Goal: Information Seeking & Learning: Learn about a topic

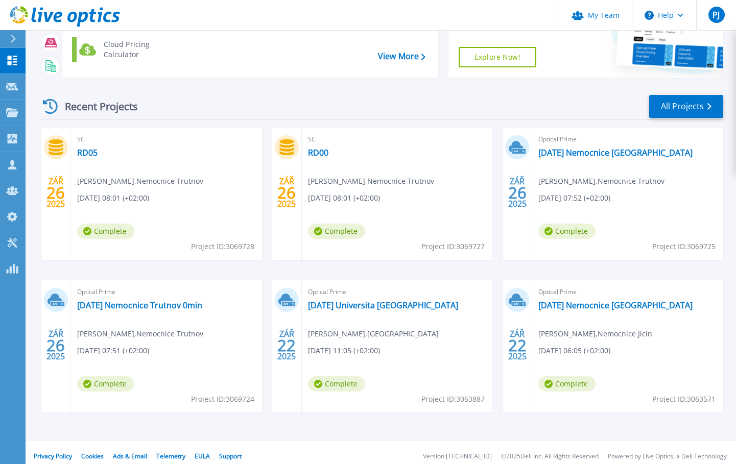
scroll to position [102, 0]
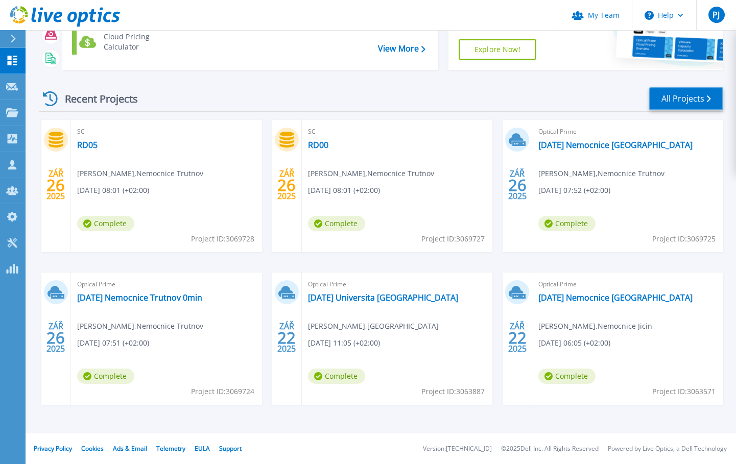
click at [683, 98] on link "All Projects" at bounding box center [686, 98] width 74 height 23
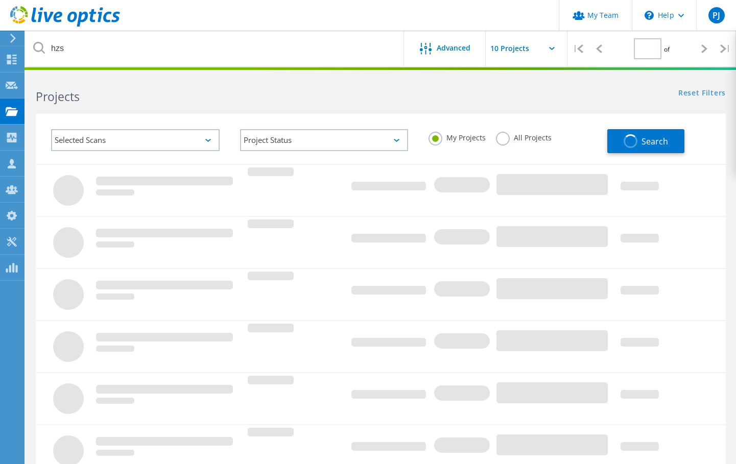
type input "1"
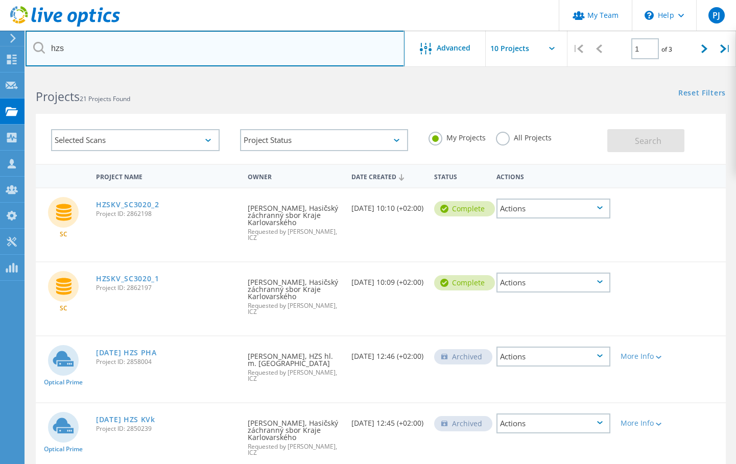
drag, startPoint x: 204, startPoint y: 42, endPoint x: 23, endPoint y: 44, distance: 180.9
drag, startPoint x: 68, startPoint y: 48, endPoint x: 24, endPoint y: 49, distance: 44.4
drag, startPoint x: 76, startPoint y: 52, endPoint x: 52, endPoint y: 52, distance: 24.0
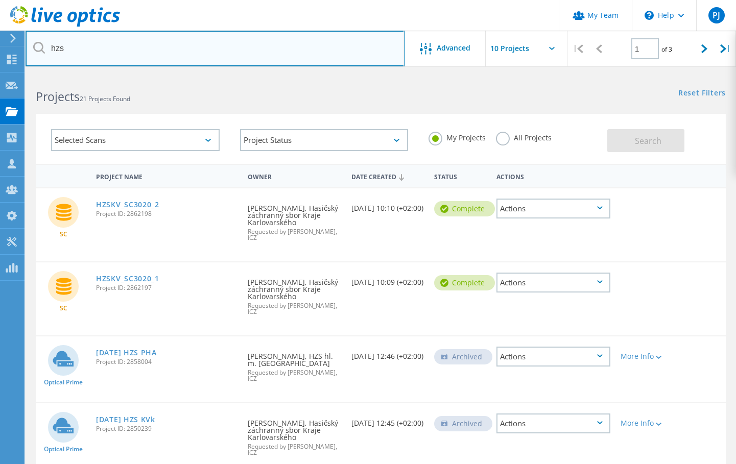
click at [52, 52] on input "hzs" at bounding box center [215, 49] width 379 height 36
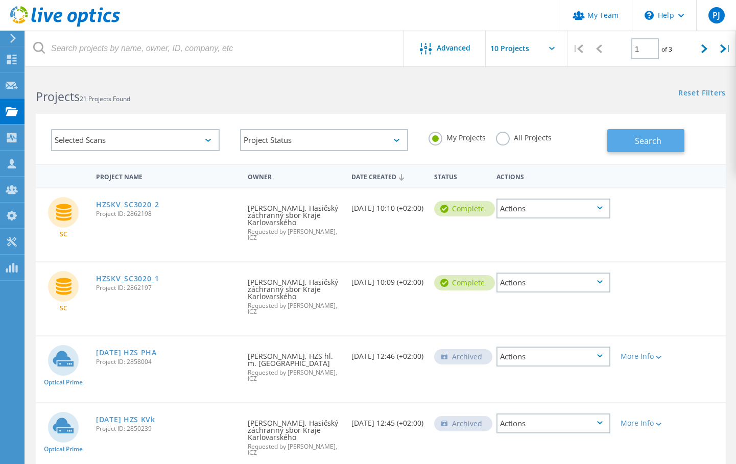
click at [645, 142] on span "Search" at bounding box center [648, 140] width 27 height 11
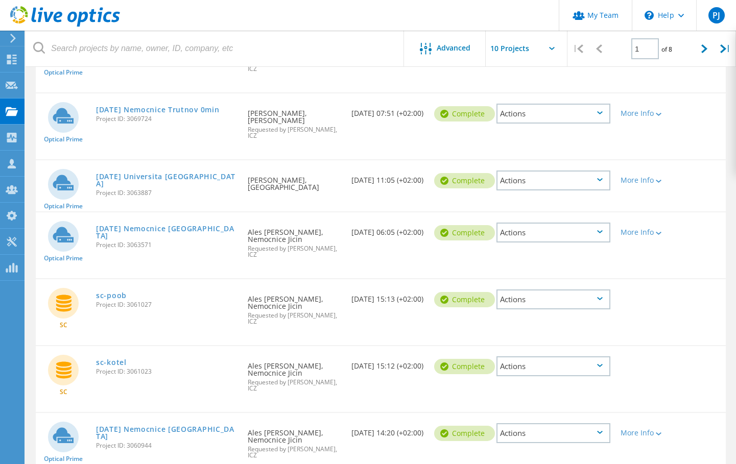
scroll to position [307, 0]
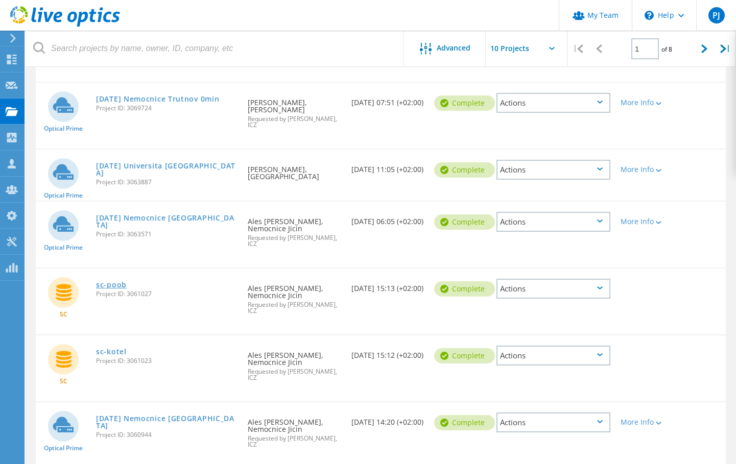
click at [113, 281] on link "sc-poob" at bounding box center [111, 284] width 31 height 7
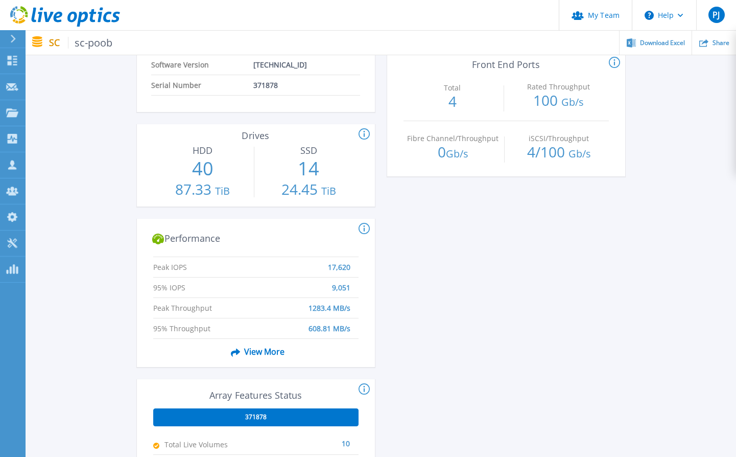
scroll to position [307, 0]
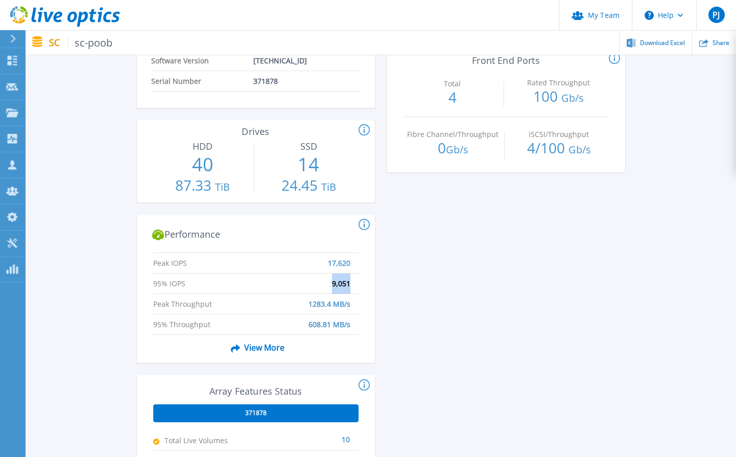
drag, startPoint x: 355, startPoint y: 284, endPoint x: 323, endPoint y: 284, distance: 31.2
click at [323, 284] on li "95% IOPS 9,051" at bounding box center [255, 283] width 205 height 20
click at [488, 304] on div "This section shows the # of storage controllers and the # of shelves in the arr…" at bounding box center [506, 246] width 238 height 916
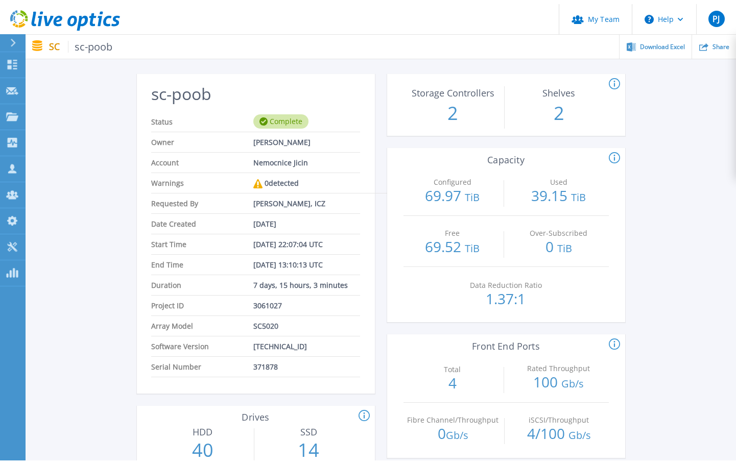
scroll to position [0, 0]
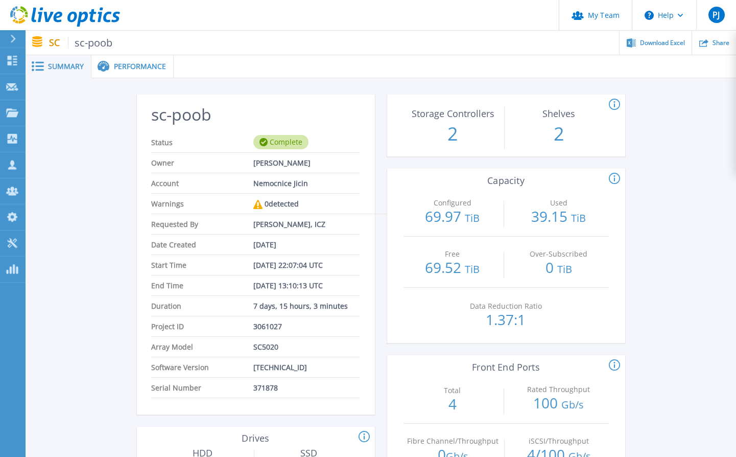
click at [141, 72] on div "Performance" at bounding box center [132, 66] width 82 height 23
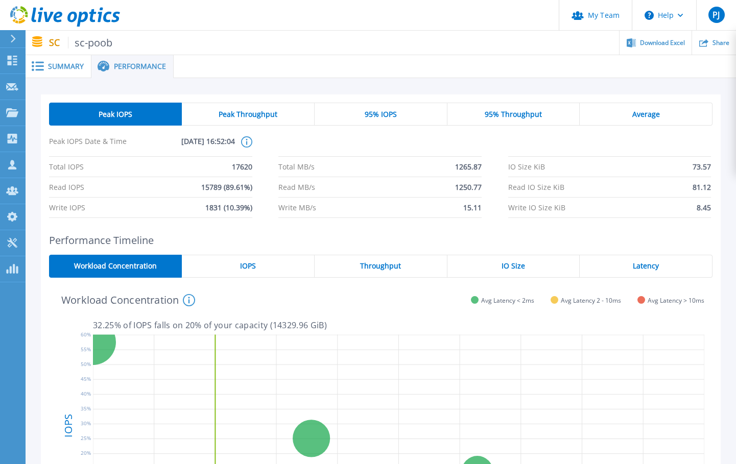
click at [49, 68] on span "Summary" at bounding box center [66, 66] width 36 height 7
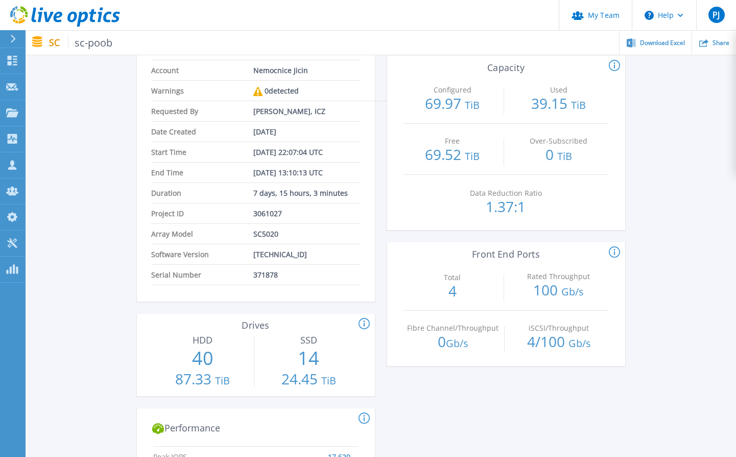
scroll to position [153, 0]
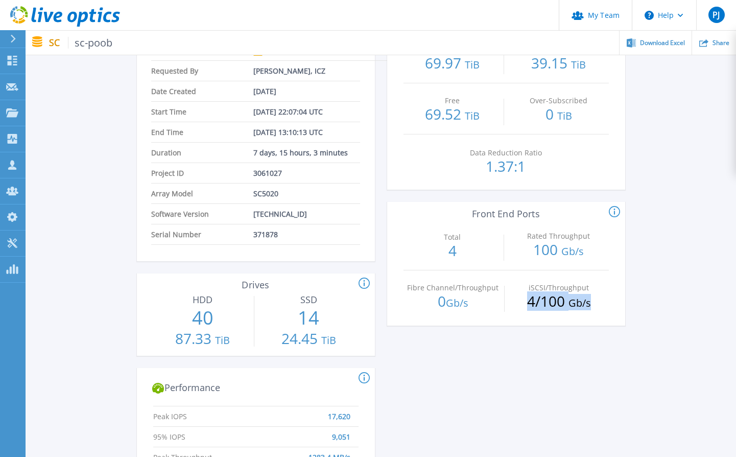
drag, startPoint x: 529, startPoint y: 301, endPoint x: 594, endPoint y: 301, distance: 65.4
click at [594, 301] on p "4 / 100 Gb/s" at bounding box center [559, 302] width 99 height 16
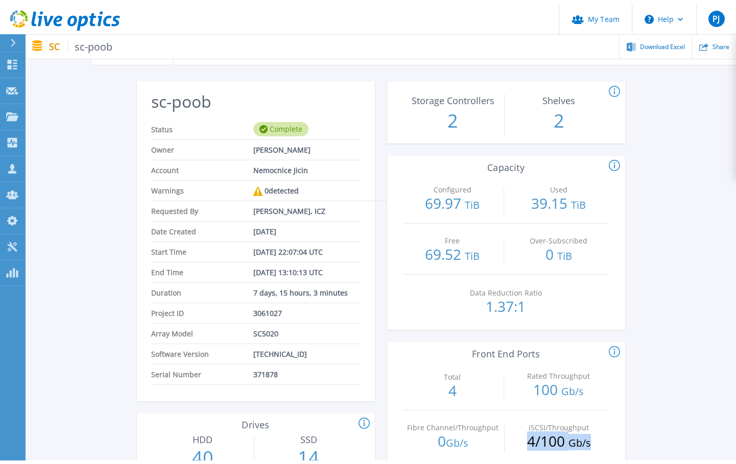
scroll to position [0, 0]
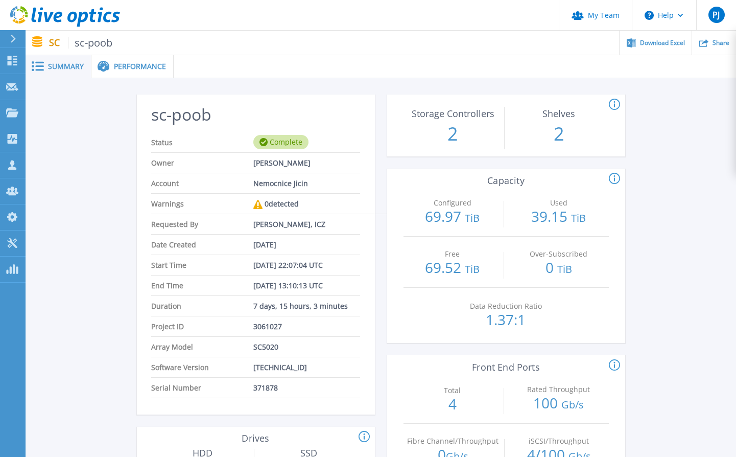
click at [128, 66] on span "Performance" at bounding box center [140, 66] width 52 height 7
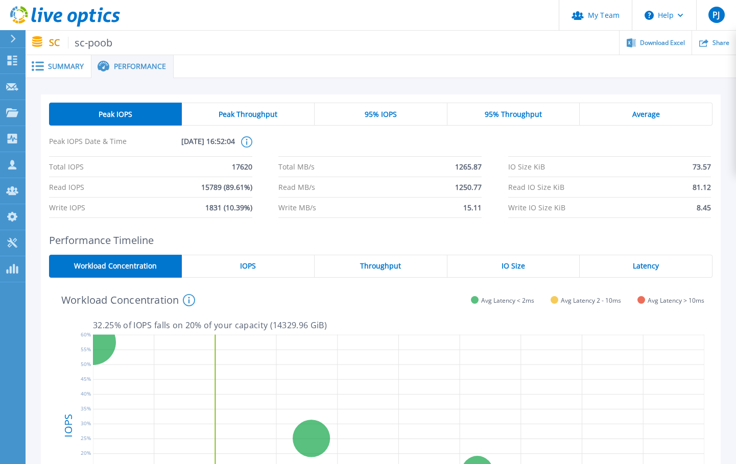
click at [241, 116] on span "Peak Throughput" at bounding box center [248, 114] width 59 height 8
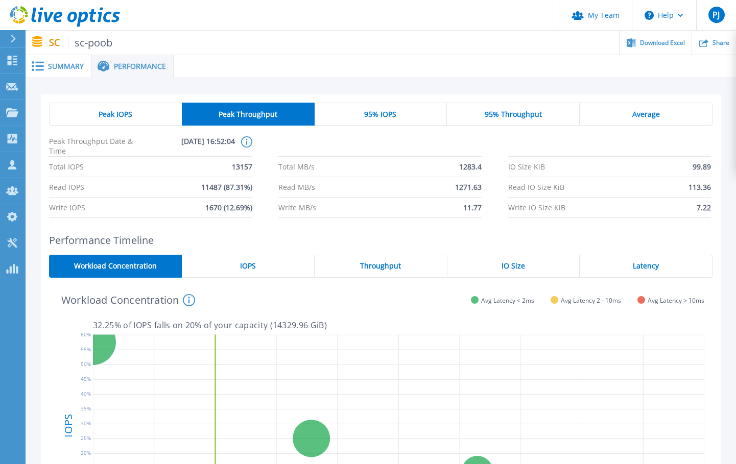
click at [393, 262] on span "Throughput" at bounding box center [380, 266] width 41 height 8
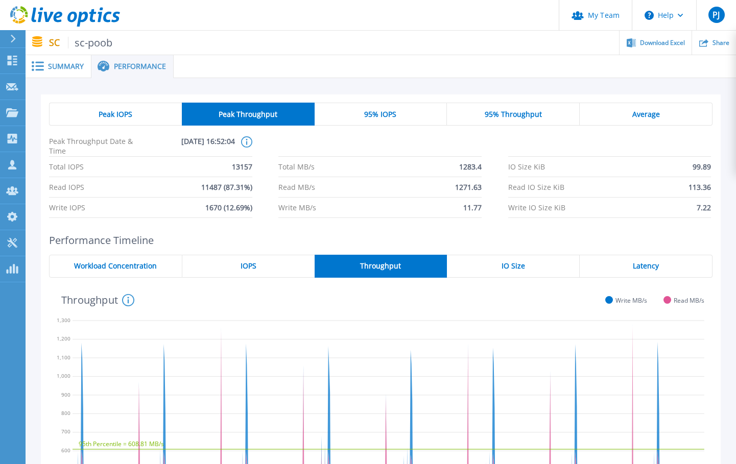
click at [57, 67] on span "Summary" at bounding box center [66, 66] width 36 height 7
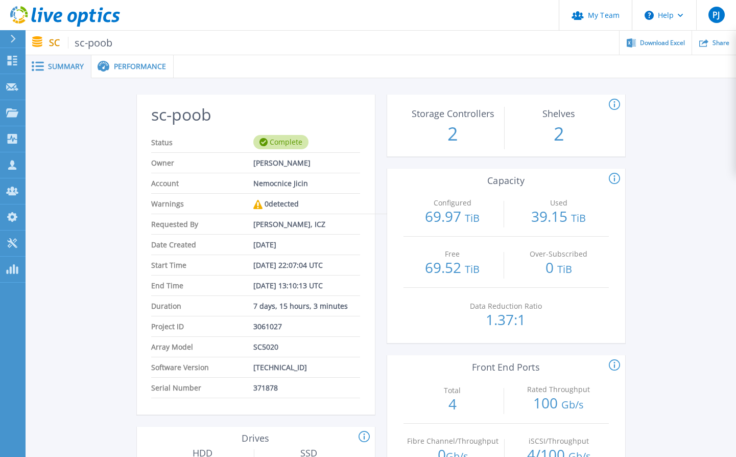
click at [107, 72] on icon at bounding box center [104, 67] width 12 height 12
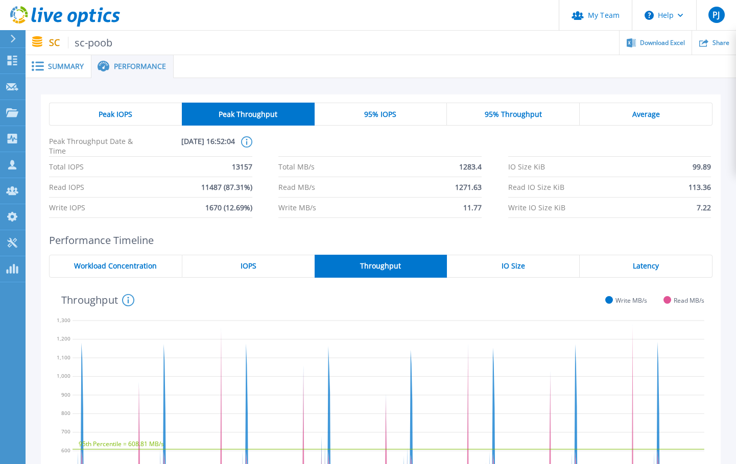
click at [525, 113] on span "95% Throughput" at bounding box center [513, 114] width 57 height 8
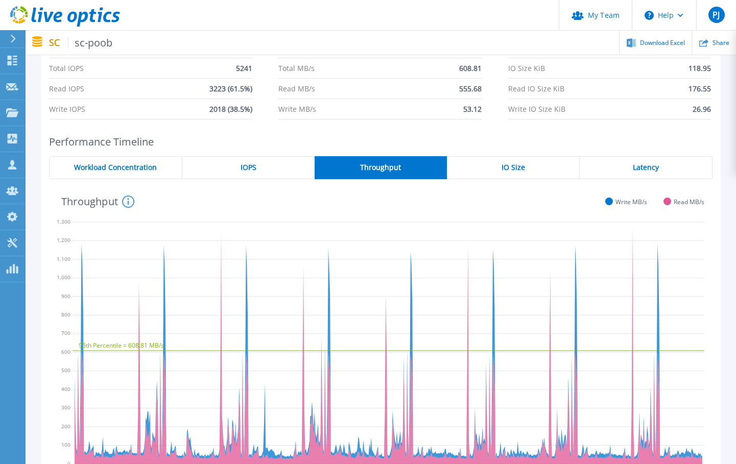
scroll to position [102, 0]
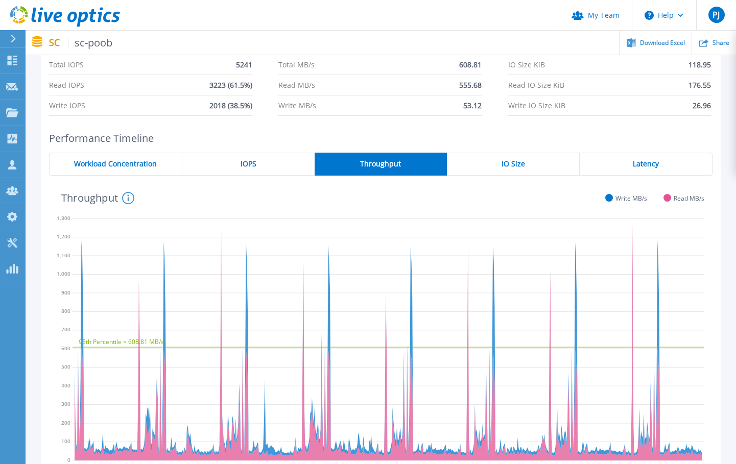
click at [161, 247] on icon "95th Percentile = 608.81 MB/s" at bounding box center [389, 337] width 632 height 255
click at [81, 243] on icon "95th Percentile = 608.81 MB/s" at bounding box center [389, 337] width 632 height 255
click at [82, 243] on icon "95th Percentile = 608.81 MB/s" at bounding box center [389, 337] width 632 height 255
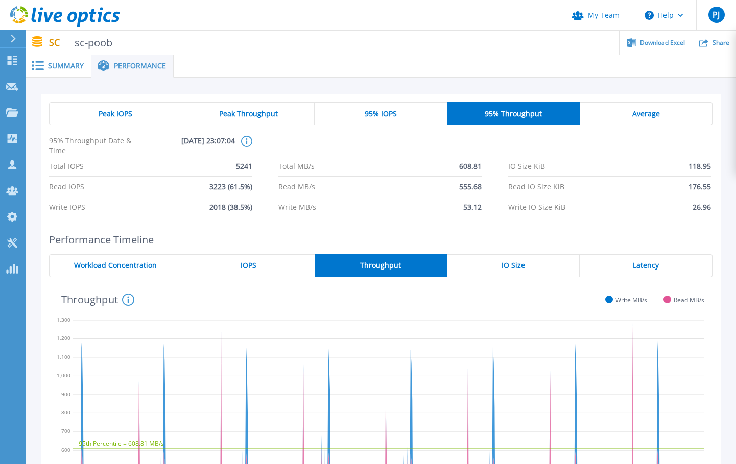
scroll to position [0, 0]
click at [52, 65] on span "Summary" at bounding box center [66, 66] width 36 height 7
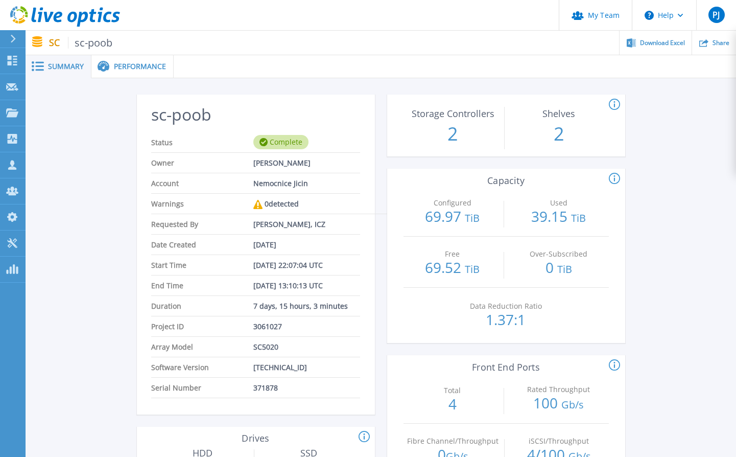
click at [131, 70] on span "Performance" at bounding box center [140, 66] width 52 height 7
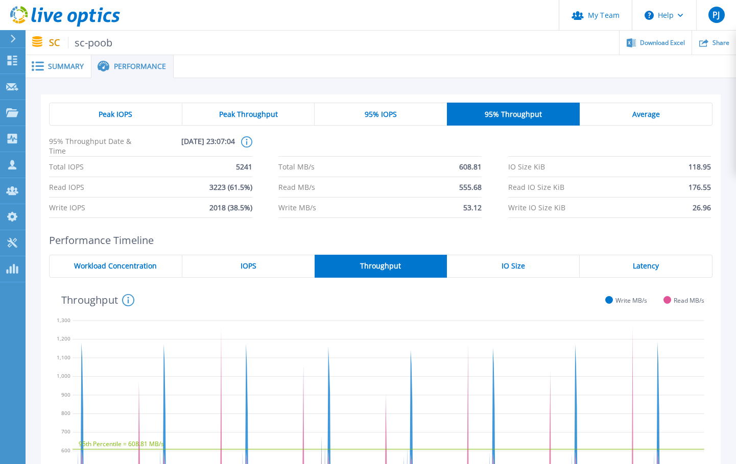
click at [114, 116] on span "Peak IOPS" at bounding box center [116, 114] width 34 height 8
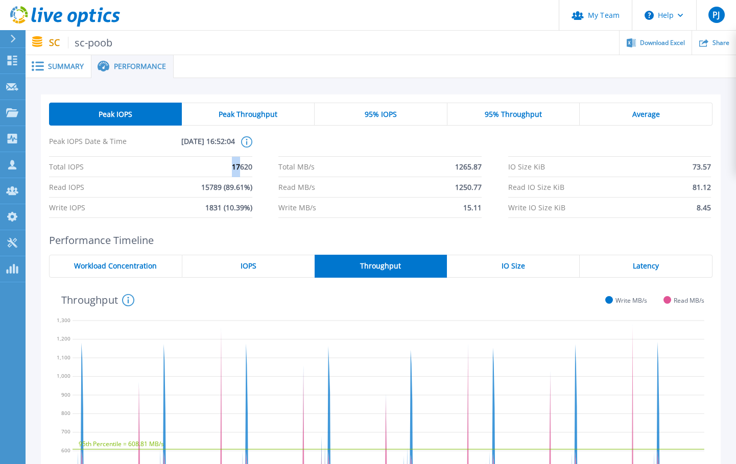
drag, startPoint x: 239, startPoint y: 166, endPoint x: 233, endPoint y: 166, distance: 6.1
click at [233, 166] on span "17620" at bounding box center [242, 167] width 20 height 20
click at [268, 193] on div "Total IOPS 17620 Total MB/s 1265.87 IO Size KiB 73.57 Read IOPS 15789 (89.61%) …" at bounding box center [381, 187] width 664 height 61
click at [246, 259] on div "IOPS" at bounding box center [248, 266] width 132 height 23
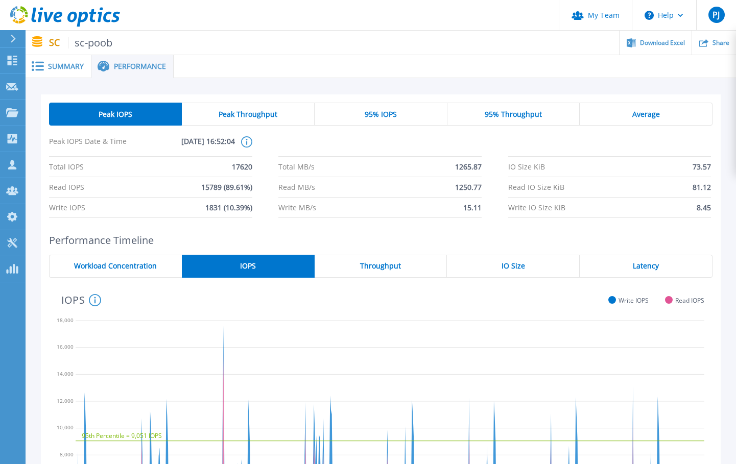
click at [612, 118] on div "Average" at bounding box center [646, 114] width 133 height 23
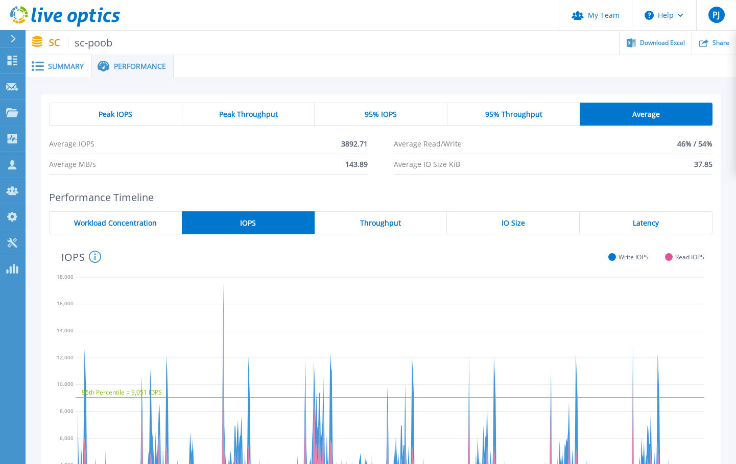
click at [372, 110] on span "95% IOPS" at bounding box center [381, 114] width 32 height 8
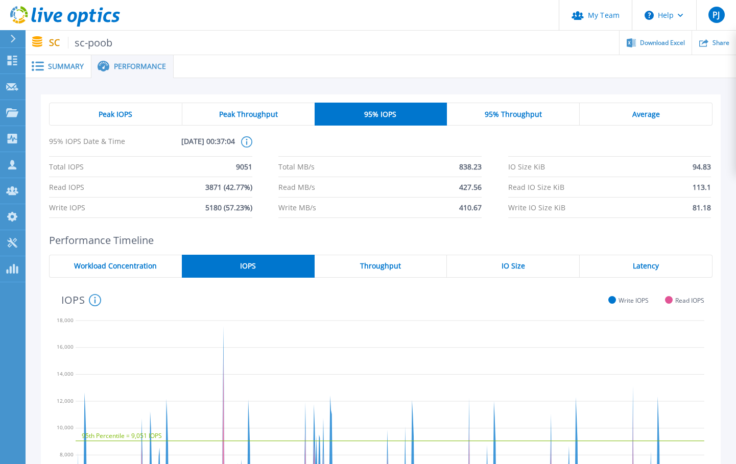
click at [637, 114] on span "Average" at bounding box center [646, 114] width 28 height 8
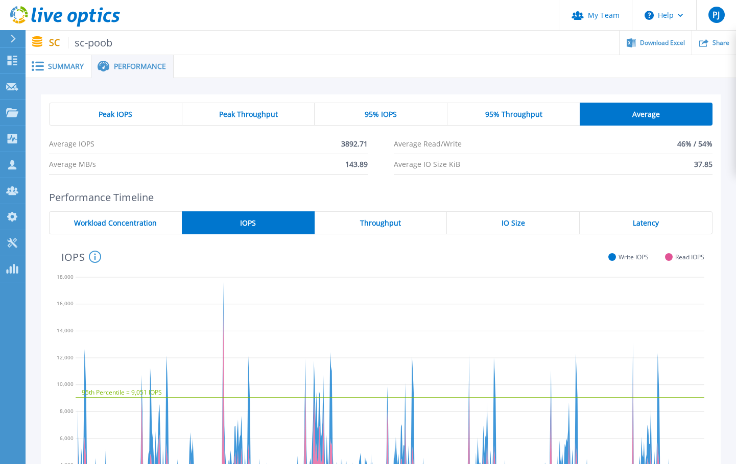
click at [385, 114] on span "95% IOPS" at bounding box center [381, 114] width 32 height 8
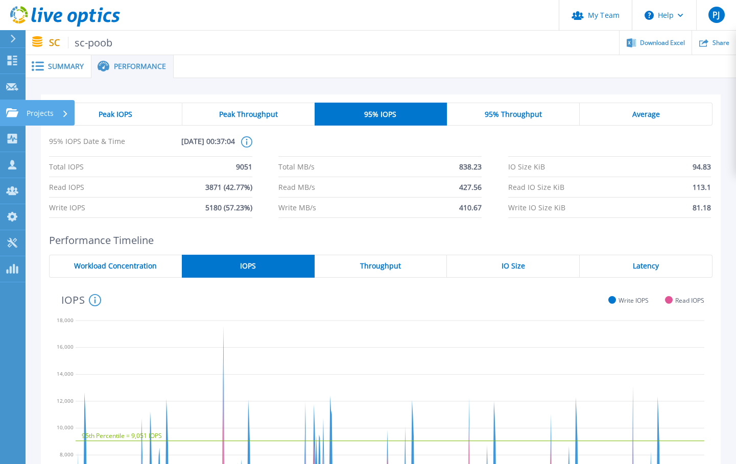
click at [13, 113] on icon at bounding box center [12, 112] width 12 height 9
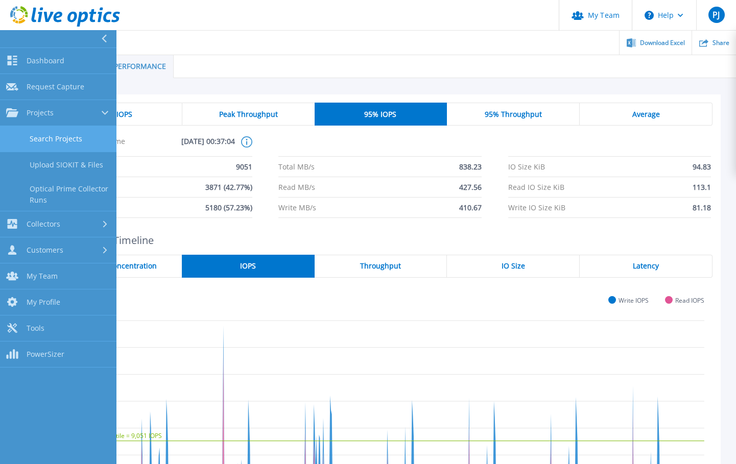
click at [49, 139] on link "Search Projects" at bounding box center [58, 139] width 116 height 26
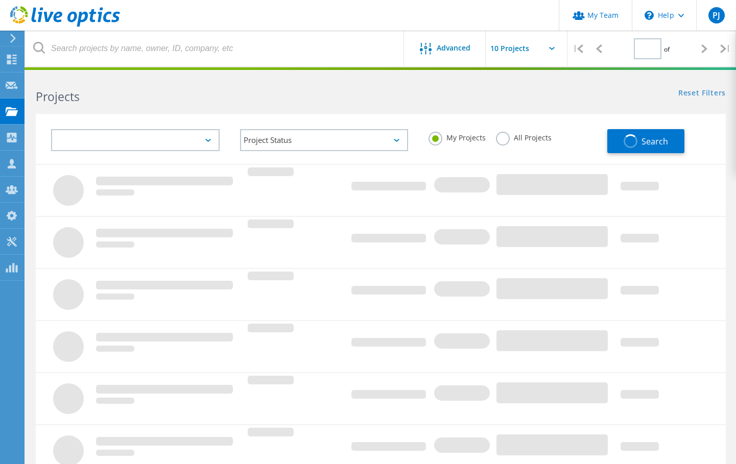
type input "1"
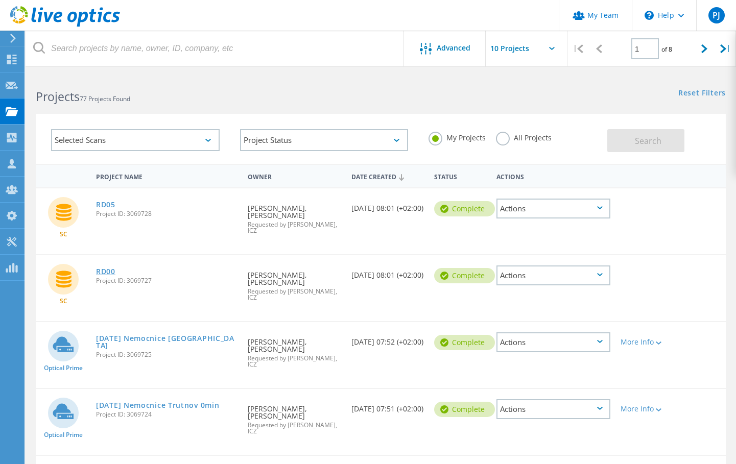
click at [109, 268] on link "RD00" at bounding box center [105, 271] width 19 height 7
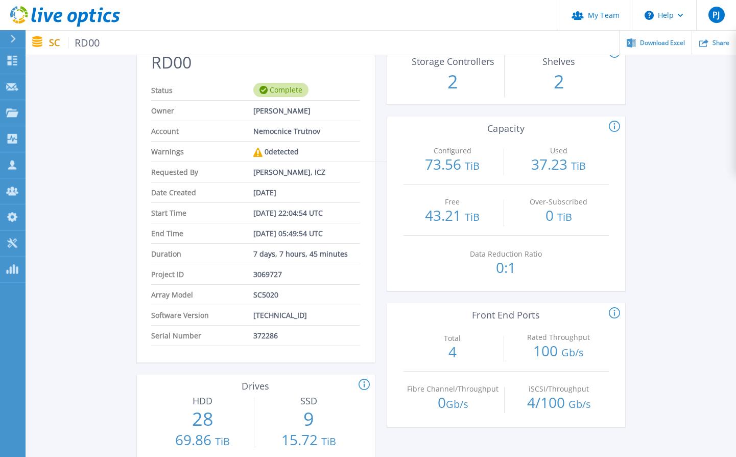
scroll to position [51, 0]
drag, startPoint x: 533, startPoint y: 168, endPoint x: 584, endPoint y: 166, distance: 51.1
click at [584, 166] on p "37.23 TiB" at bounding box center [558, 166] width 99 height 16
click at [13, 111] on icon at bounding box center [12, 112] width 12 height 9
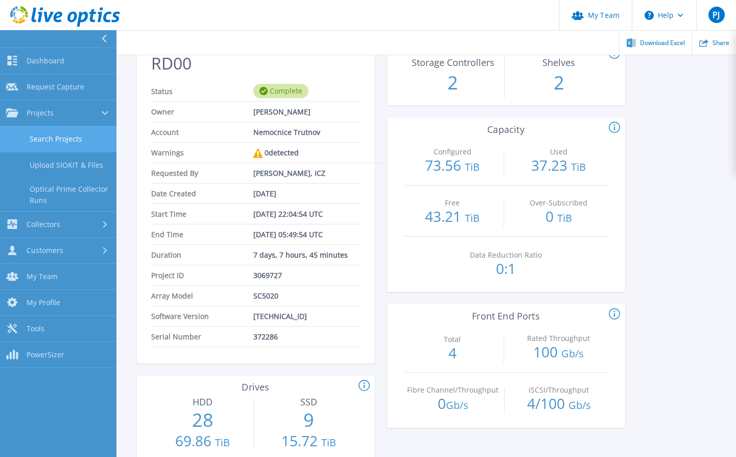
click at [33, 139] on link "Search Projects" at bounding box center [58, 139] width 116 height 26
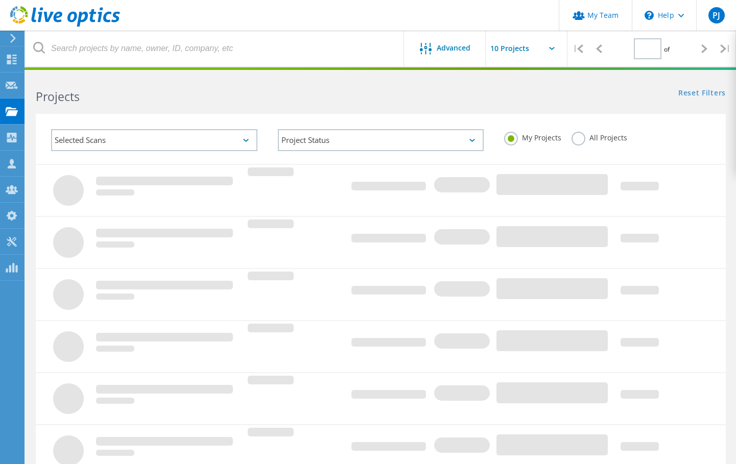
type input "1"
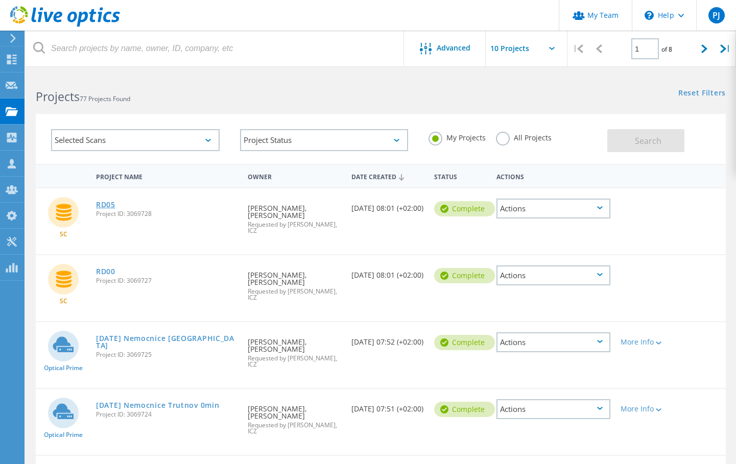
click at [104, 204] on link "RD05" at bounding box center [105, 204] width 19 height 7
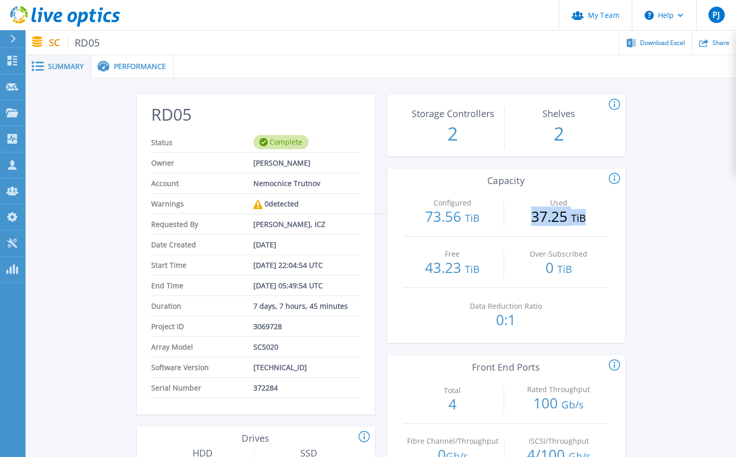
drag, startPoint x: 534, startPoint y: 215, endPoint x: 585, endPoint y: 218, distance: 51.7
click at [585, 218] on p "37.25 TiB" at bounding box center [558, 217] width 99 height 16
click at [13, 112] on icon at bounding box center [12, 112] width 12 height 9
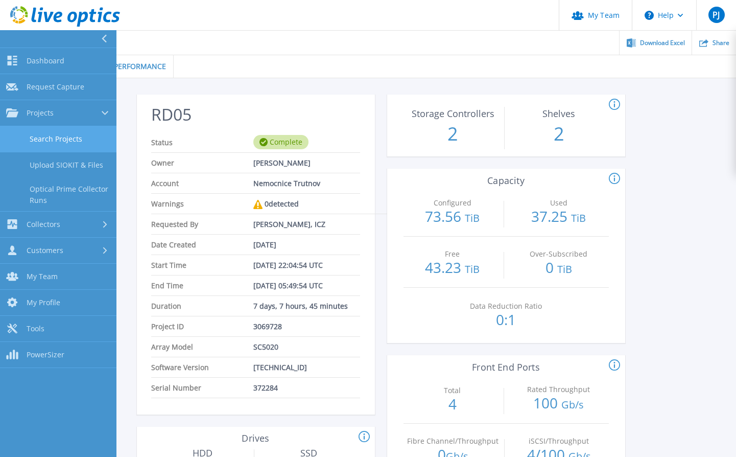
click at [30, 133] on link "Search Projects" at bounding box center [58, 139] width 116 height 26
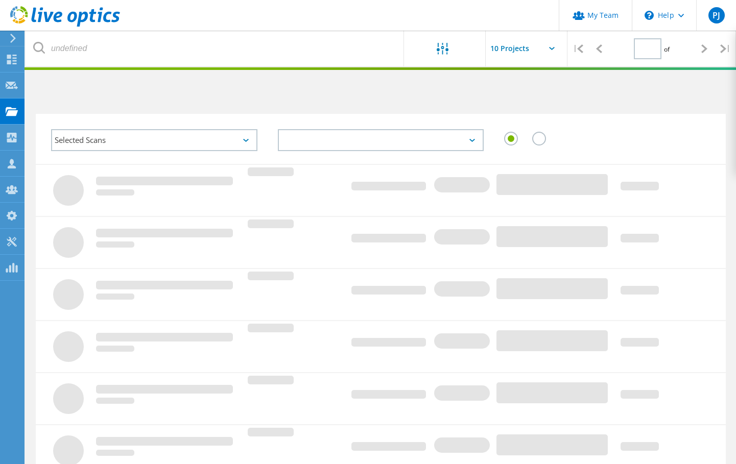
type input "1"
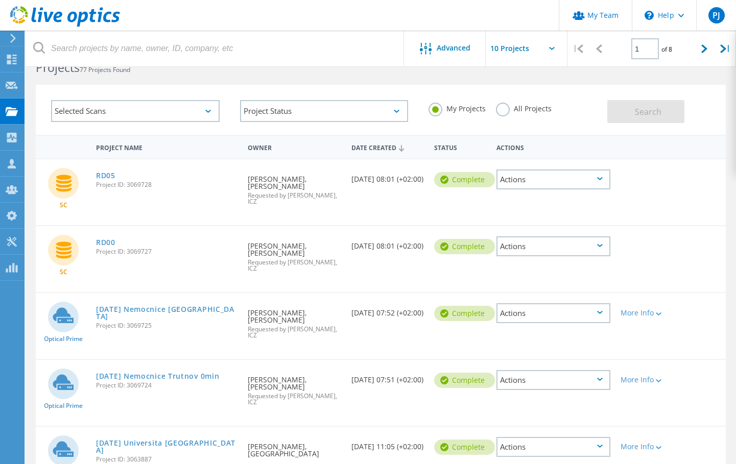
scroll to position [51, 0]
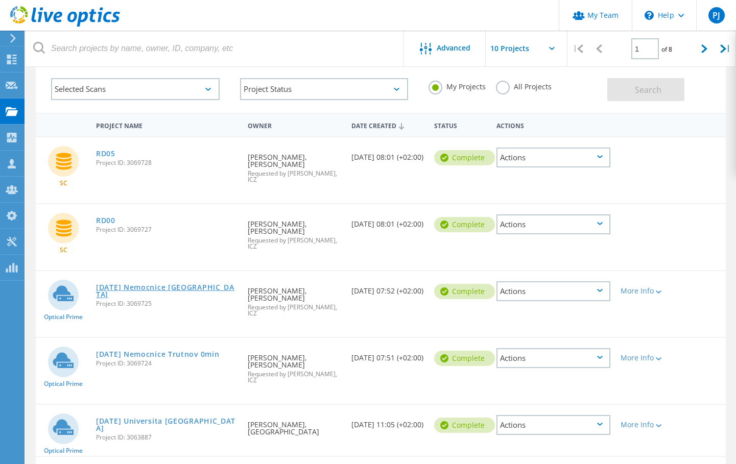
click at [189, 284] on link "[DATE] Nemocnice [GEOGRAPHIC_DATA]" at bounding box center [167, 291] width 142 height 14
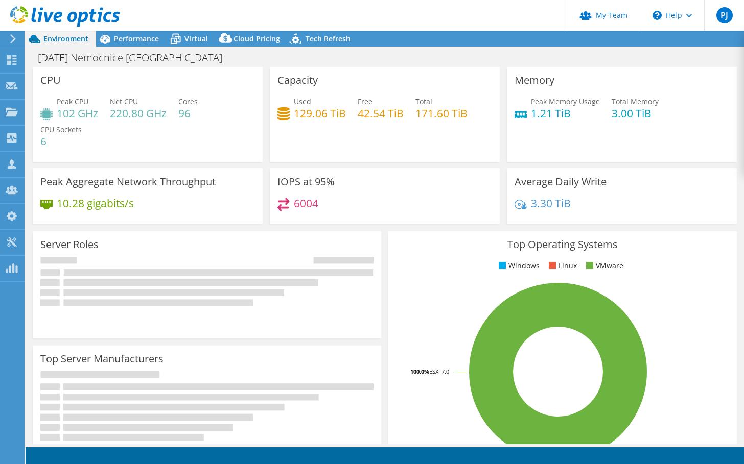
select select "USD"
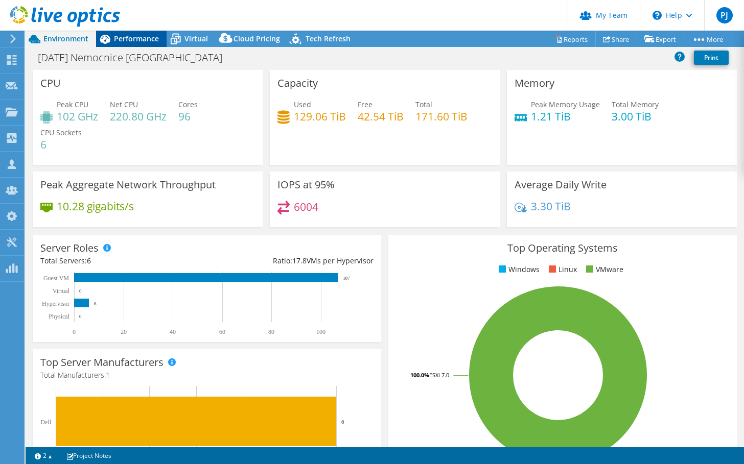
click at [133, 41] on span "Performance" at bounding box center [136, 39] width 45 height 10
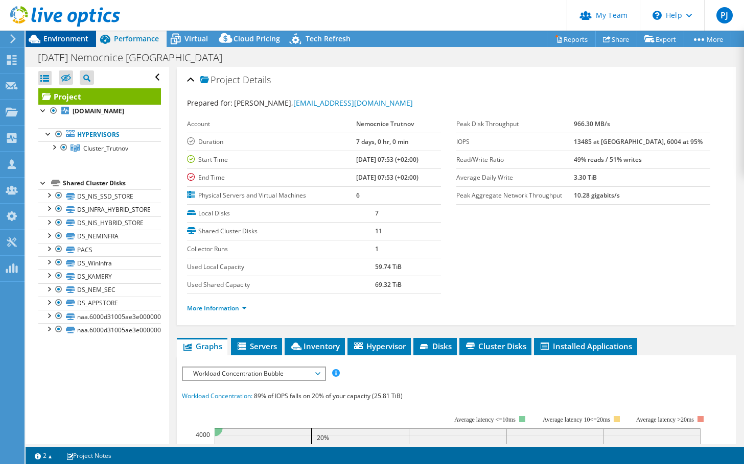
click at [43, 41] on span "Environment" at bounding box center [65, 39] width 45 height 10
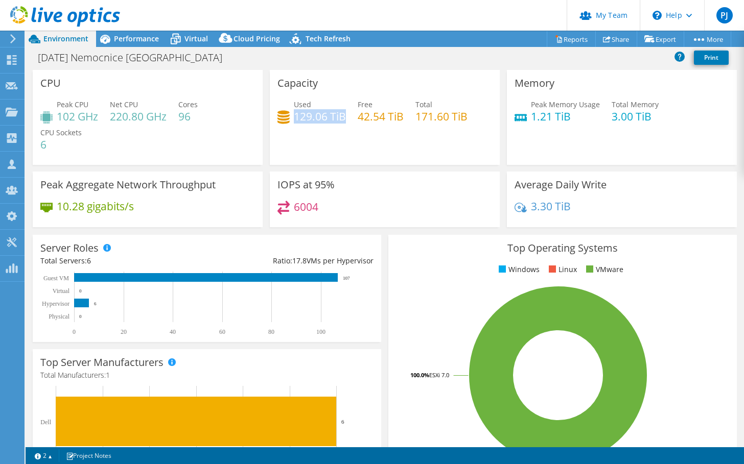
drag, startPoint x: 293, startPoint y: 113, endPoint x: 340, endPoint y: 113, distance: 47.0
click at [340, 113] on h4 "129.06 TiB" at bounding box center [320, 116] width 52 height 11
click at [130, 42] on span "Performance" at bounding box center [136, 39] width 45 height 10
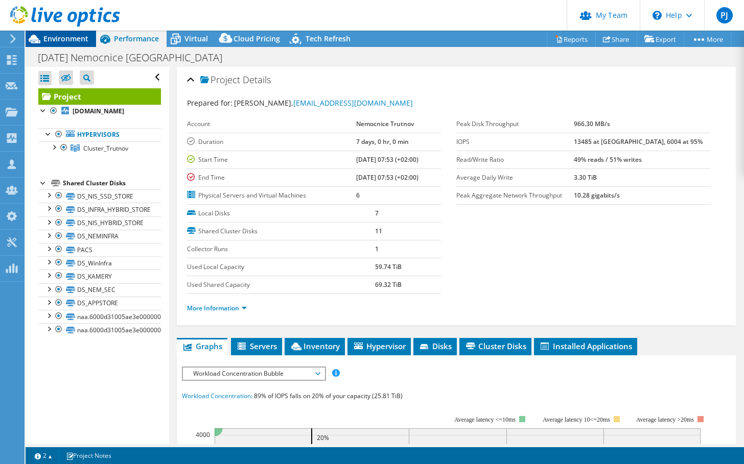
click at [70, 43] on div "Environment" at bounding box center [61, 39] width 70 height 16
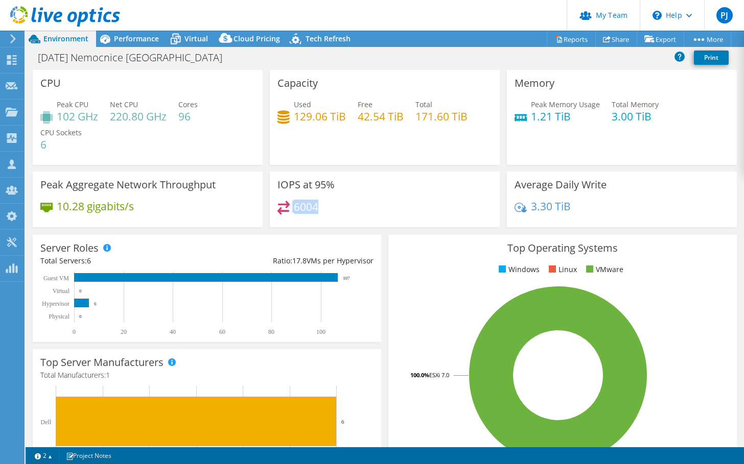
drag, startPoint x: 321, startPoint y: 207, endPoint x: 285, endPoint y: 207, distance: 35.8
click at [285, 207] on div "6004" at bounding box center [384, 212] width 215 height 22
click at [121, 37] on span "Performance" at bounding box center [136, 39] width 45 height 10
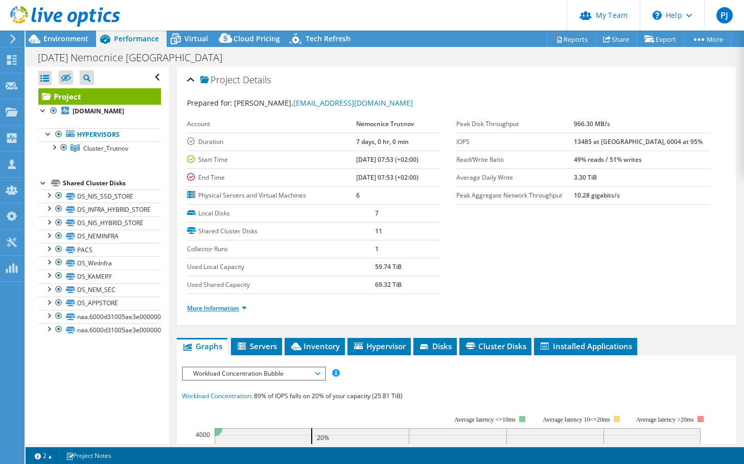
click at [218, 310] on link "More Information" at bounding box center [217, 308] width 60 height 9
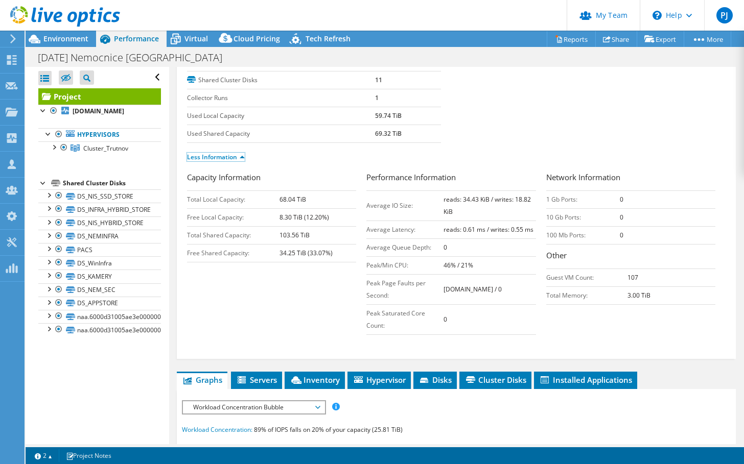
scroll to position [153, 0]
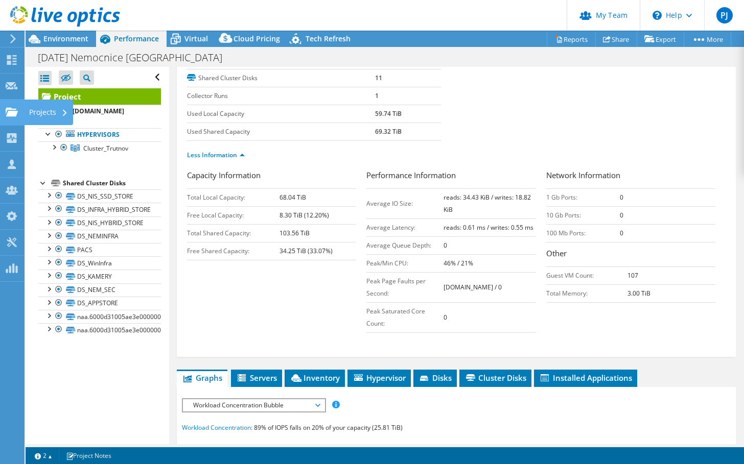
click at [10, 113] on use at bounding box center [12, 111] width 12 height 9
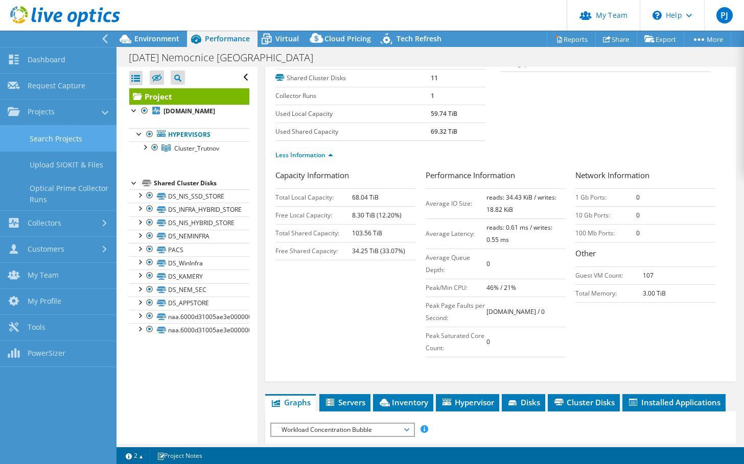
click at [53, 141] on link "Search Projects" at bounding box center [58, 139] width 116 height 26
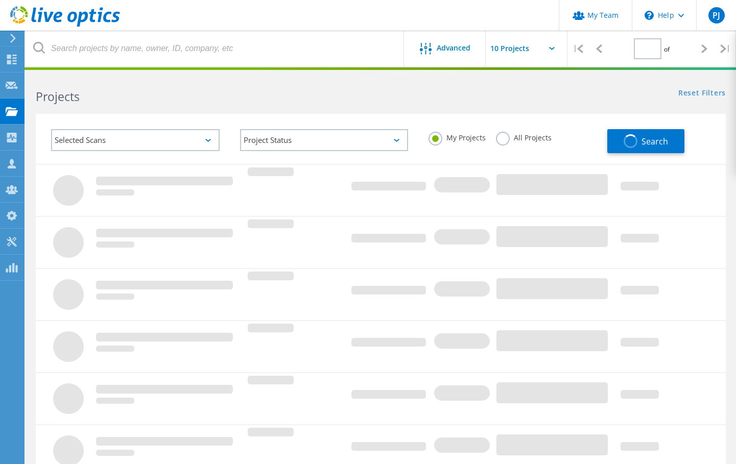
type input "1"
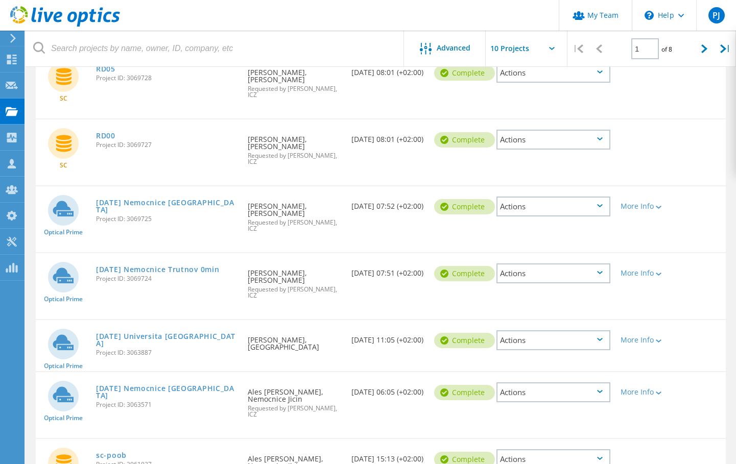
scroll to position [153, 0]
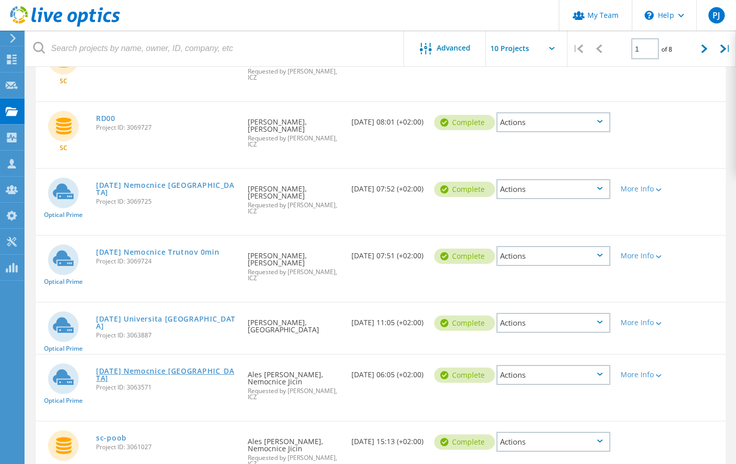
click at [165, 368] on link "[DATE] Nemocnice [GEOGRAPHIC_DATA]" at bounding box center [167, 375] width 142 height 14
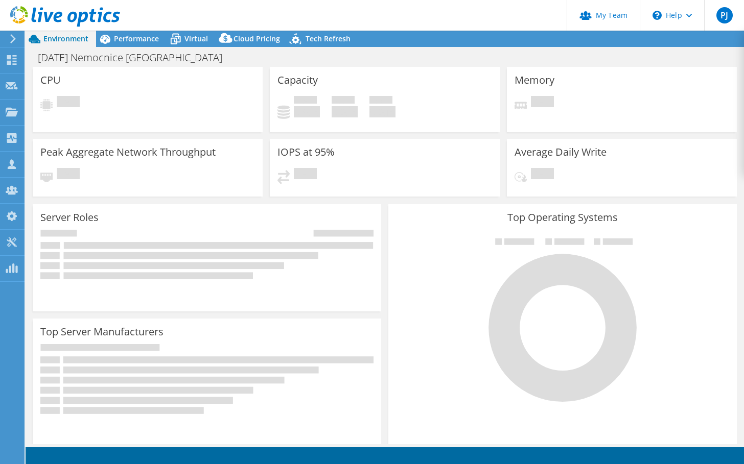
select select "USD"
select select "EUFrankfurt"
select select "EUR"
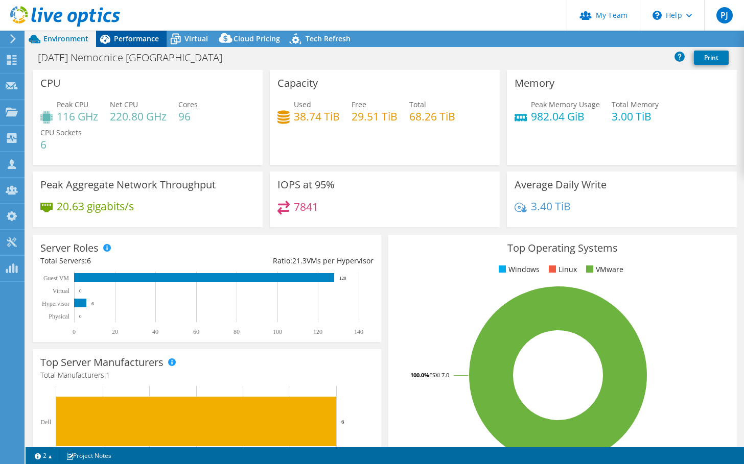
click at [145, 45] on div "Performance" at bounding box center [131, 39] width 70 height 16
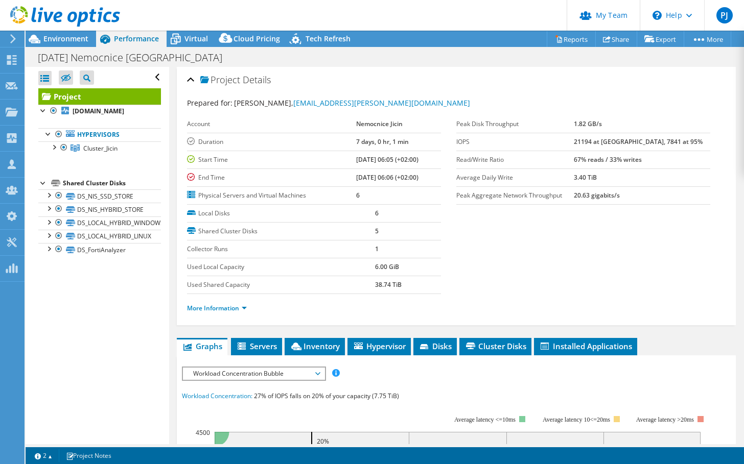
click at [225, 303] on li "More Information" at bounding box center [220, 308] width 66 height 11
click at [225, 308] on link "More Information" at bounding box center [217, 308] width 60 height 9
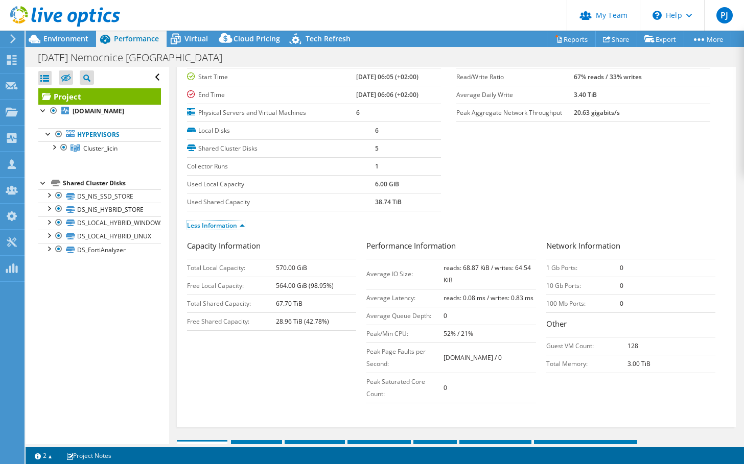
scroll to position [102, 0]
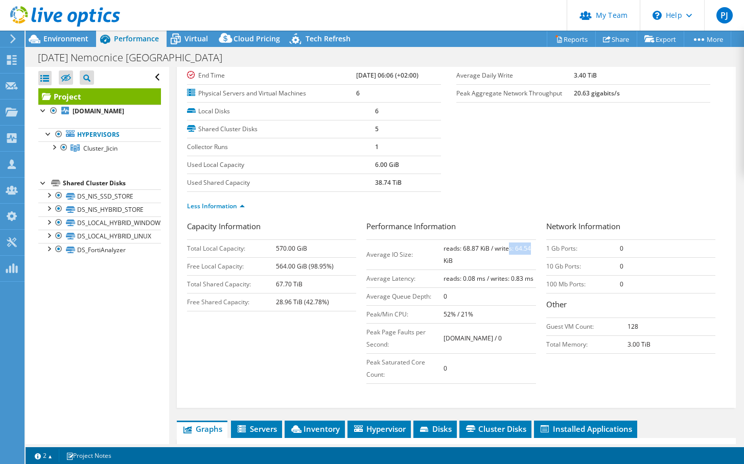
drag, startPoint x: 530, startPoint y: 248, endPoint x: 505, endPoint y: 248, distance: 25.0
click at [505, 248] on td "reads: 68.87 KiB / writes: 64.54 KiB" at bounding box center [489, 255] width 92 height 30
click at [462, 248] on b "reads: 68.87 KiB / writes: 64.54 KiB" at bounding box center [486, 254] width 87 height 21
drag, startPoint x: 461, startPoint y: 246, endPoint x: 493, endPoint y: 251, distance: 33.1
click at [493, 251] on b "reads: 68.87 KiB / writes: 64.54 KiB" at bounding box center [486, 254] width 87 height 21
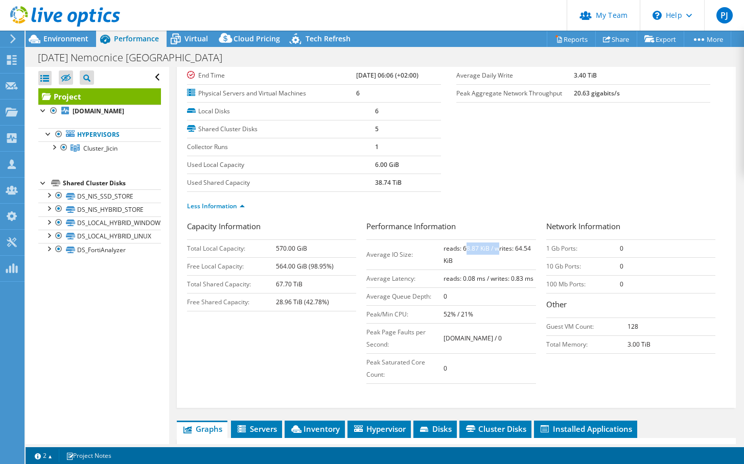
scroll to position [0, 0]
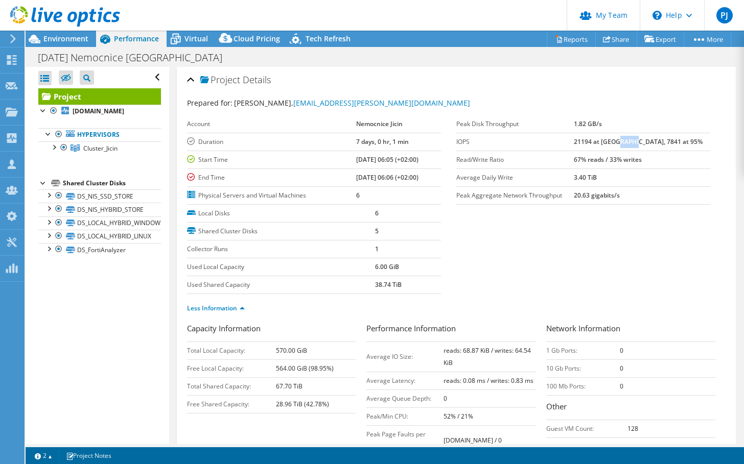
drag, startPoint x: 655, startPoint y: 142, endPoint x: 641, endPoint y: 142, distance: 13.8
click at [641, 142] on b "21194 at Peak, 7841 at 95%" at bounding box center [638, 141] width 129 height 9
click at [593, 266] on section "Prepared for: Ales Komarek, ales.komarek@nemjc.cz Account Nemocnice Jicin Durat…" at bounding box center [456, 210] width 538 height 225
click at [11, 118] on div at bounding box center [12, 113] width 12 height 11
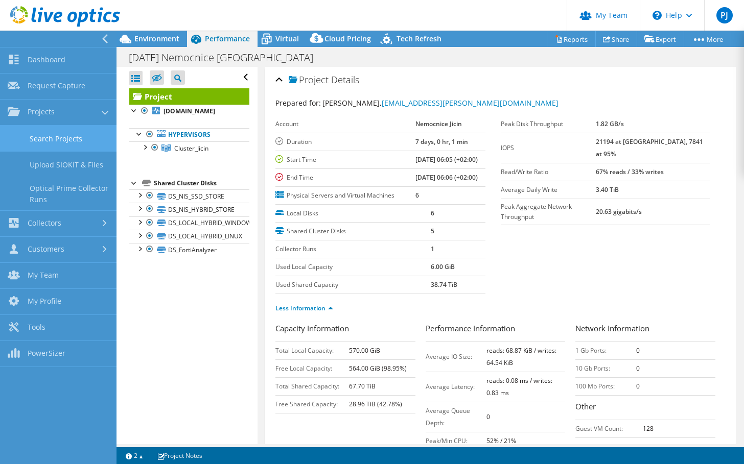
click at [54, 140] on link "Search Projects" at bounding box center [58, 139] width 116 height 26
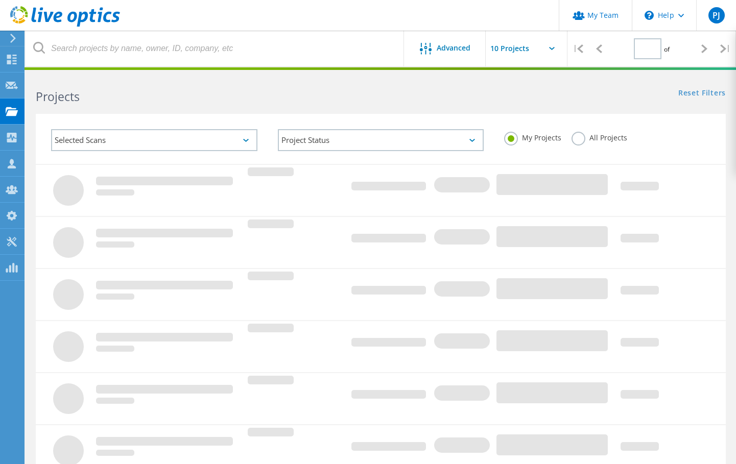
type input "1"
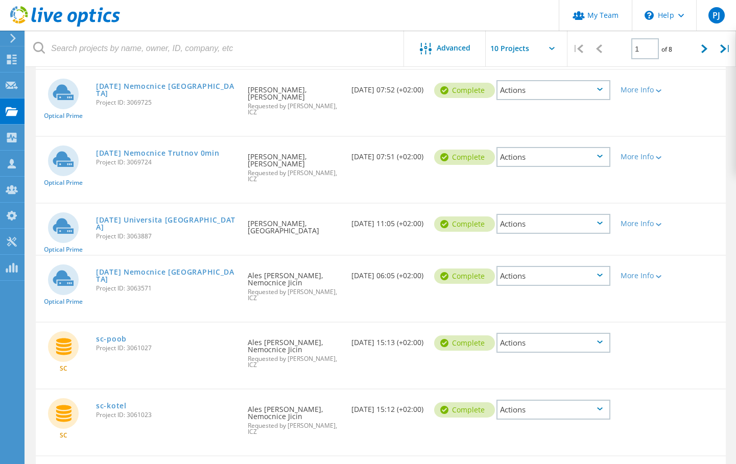
scroll to position [307, 0]
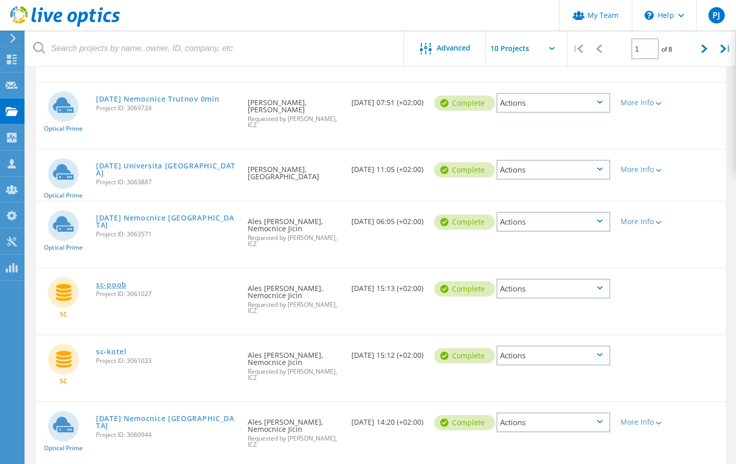
click at [110, 281] on link "sc-poob" at bounding box center [111, 284] width 31 height 7
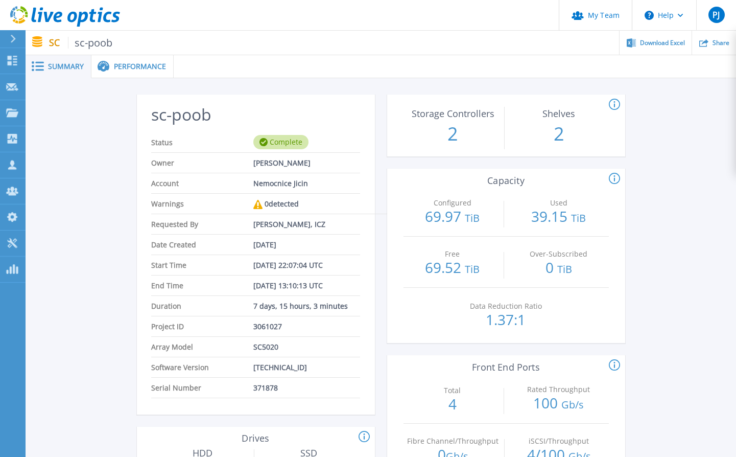
click at [164, 76] on div "Performance" at bounding box center [132, 66] width 82 height 23
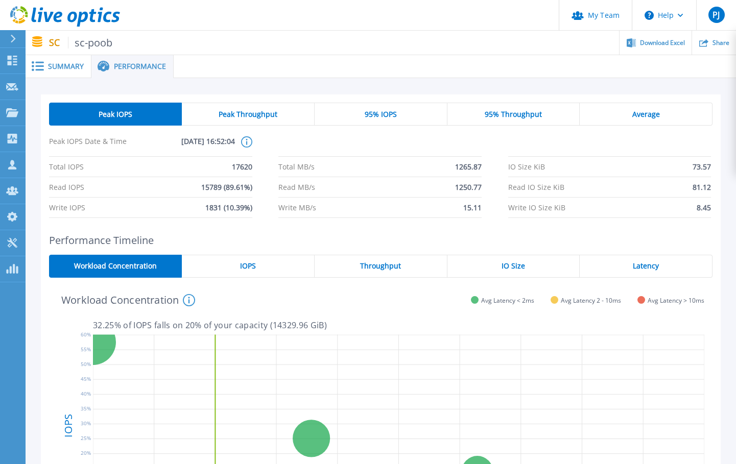
click at [224, 272] on div "IOPS" at bounding box center [248, 266] width 133 height 23
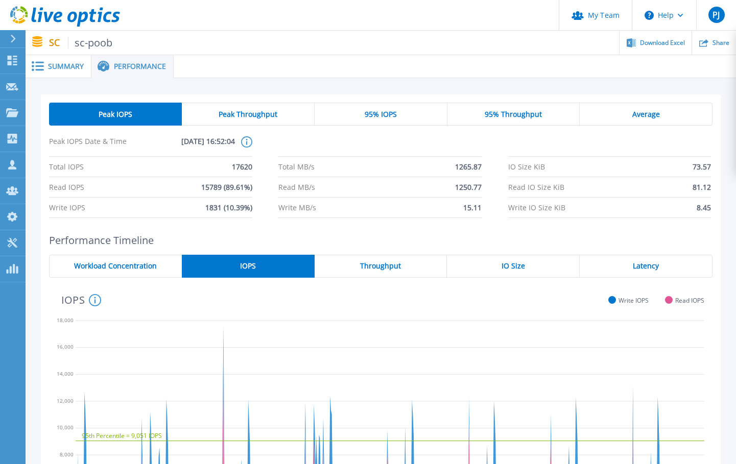
click at [390, 110] on span "95% IOPS" at bounding box center [381, 114] width 32 height 8
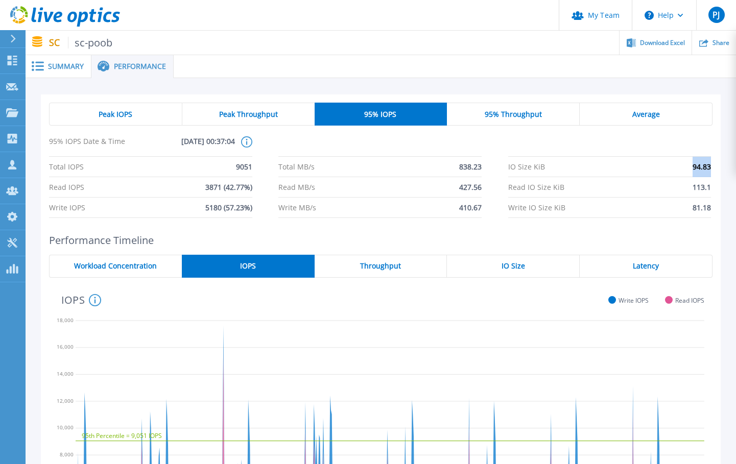
drag, startPoint x: 693, startPoint y: 166, endPoint x: 730, endPoint y: 171, distance: 37.6
click at [730, 171] on div "Peak IOPS Peak Throughput 95% IOPS 95% Throughput Average 95% IOPS Date & Time …" at bounding box center [381, 346] width 711 height 537
click at [620, 231] on div "Peak IOPS Peak Throughput 95% IOPS 95% Throughput Average 95% IOPS Date & Time …" at bounding box center [381, 341] width 680 height 492
drag, startPoint x: 692, startPoint y: 208, endPoint x: 714, endPoint y: 213, distance: 21.9
click at [714, 213] on div "Peak IOPS Peak Throughput 95% IOPS 95% Throughput Average 95% IOPS Date & Time …" at bounding box center [381, 161] width 680 height 132
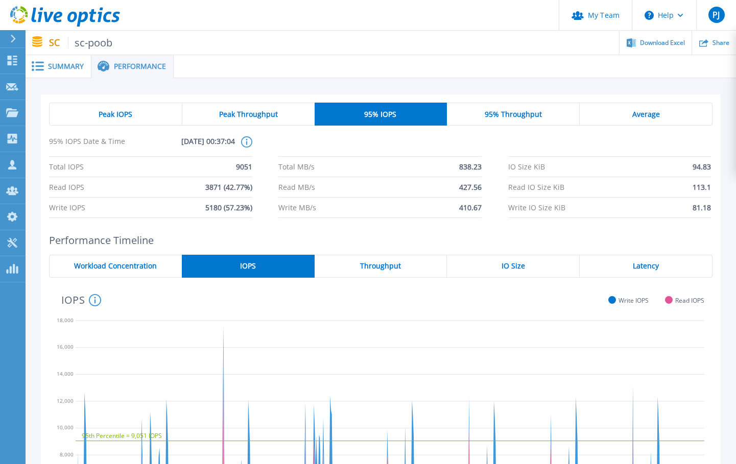
click at [653, 226] on div "Peak IOPS Peak Throughput 95% IOPS 95% Throughput Average 95% IOPS Date & Time …" at bounding box center [381, 341] width 680 height 492
click at [629, 119] on div "Average" at bounding box center [646, 114] width 133 height 23
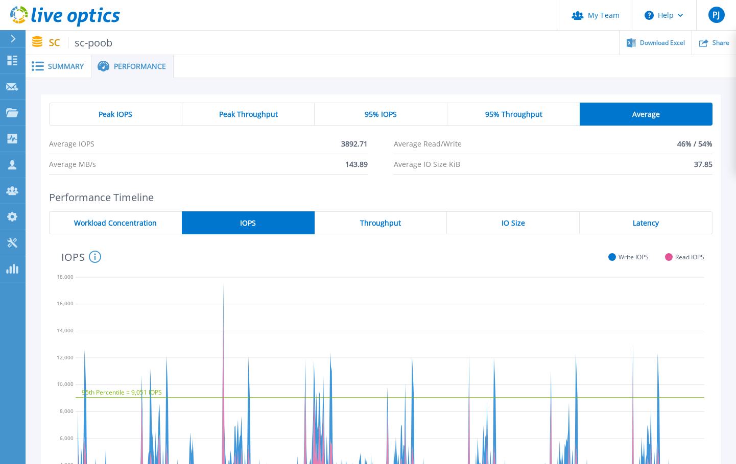
click at [509, 116] on span "95% Throughput" at bounding box center [513, 114] width 57 height 8
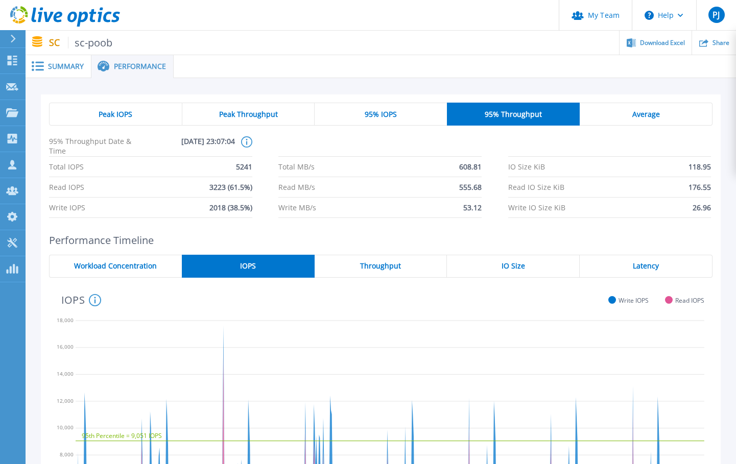
click at [387, 118] on span "95% IOPS" at bounding box center [381, 114] width 32 height 8
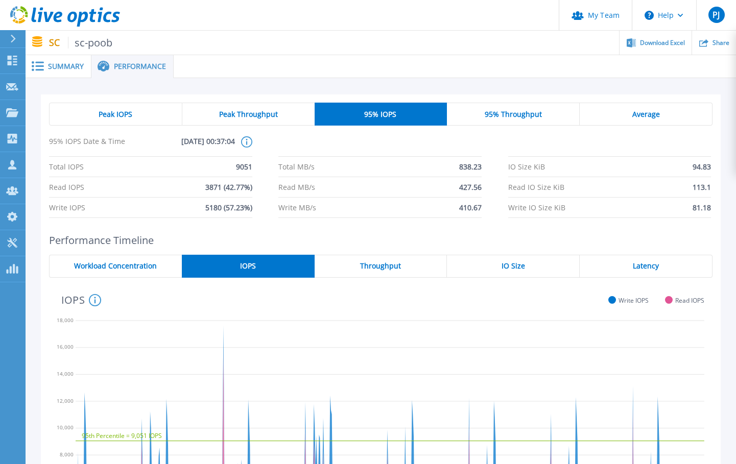
click at [476, 115] on div "95% Throughput" at bounding box center [513, 114] width 133 height 23
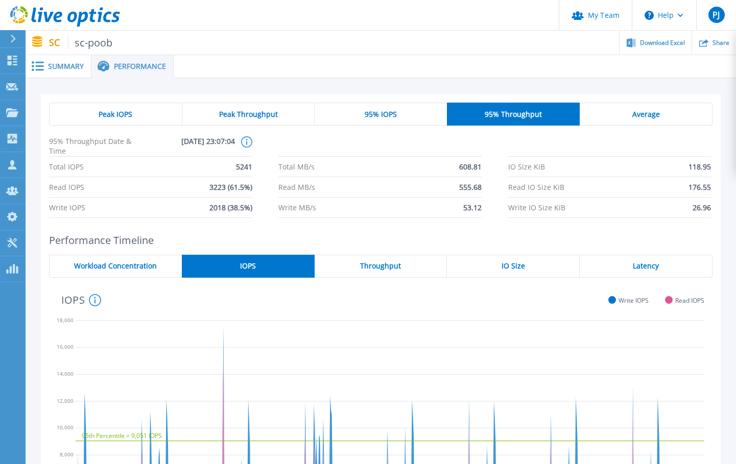
click at [371, 111] on span "95% IOPS" at bounding box center [381, 114] width 32 height 8
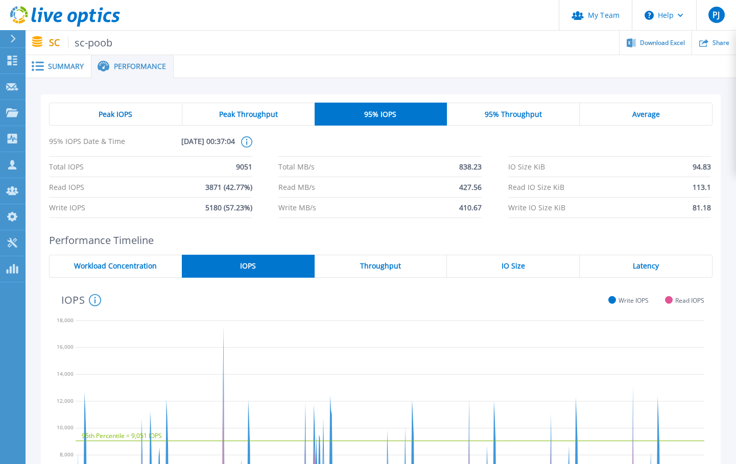
click at [454, 301] on div "IOPS System Read and Write IOPS over the period of time collected, green line i…" at bounding box center [376, 299] width 655 height 27
click at [512, 115] on span "95% Throughput" at bounding box center [513, 114] width 57 height 8
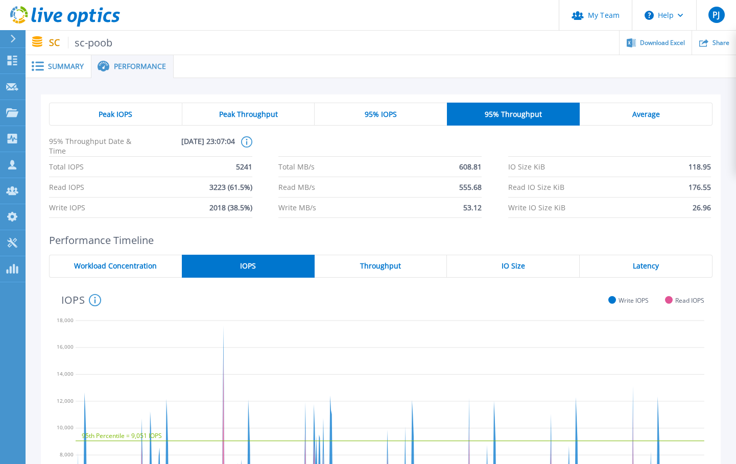
click at [386, 121] on div "95% IOPS" at bounding box center [381, 114] width 132 height 23
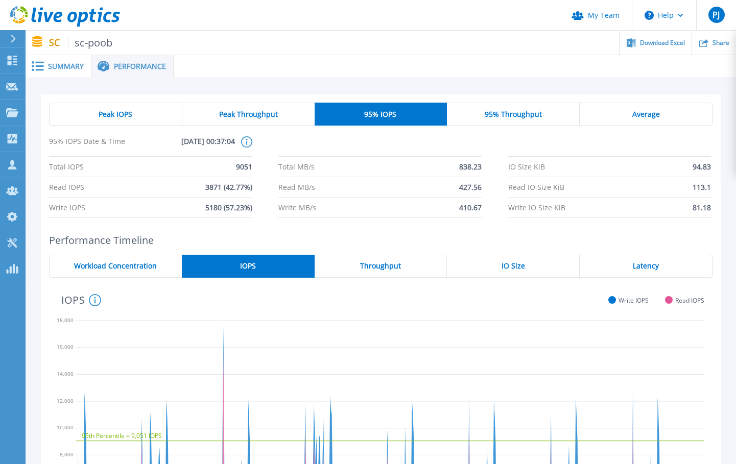
click at [655, 106] on div "Average" at bounding box center [646, 114] width 133 height 23
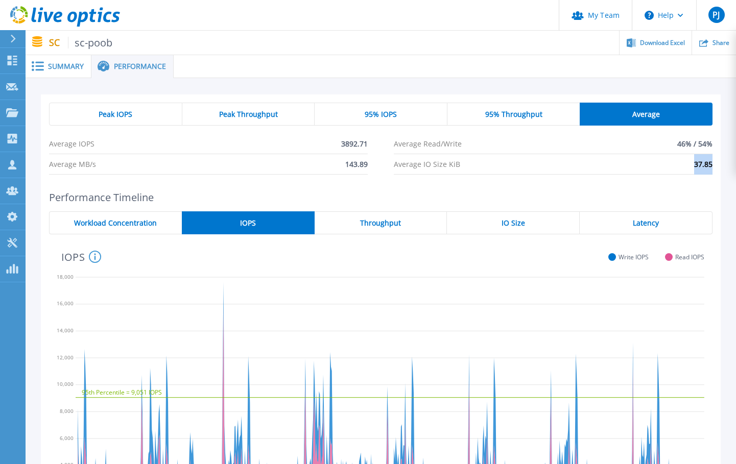
drag, startPoint x: 694, startPoint y: 164, endPoint x: 713, endPoint y: 164, distance: 18.9
click at [713, 164] on div "Peak IOPS Peak Throughput 95% IOPS 95% Throughput Average Average IOPS 3892.71 …" at bounding box center [381, 139] width 680 height 88
click at [12, 111] on icon at bounding box center [12, 112] width 12 height 9
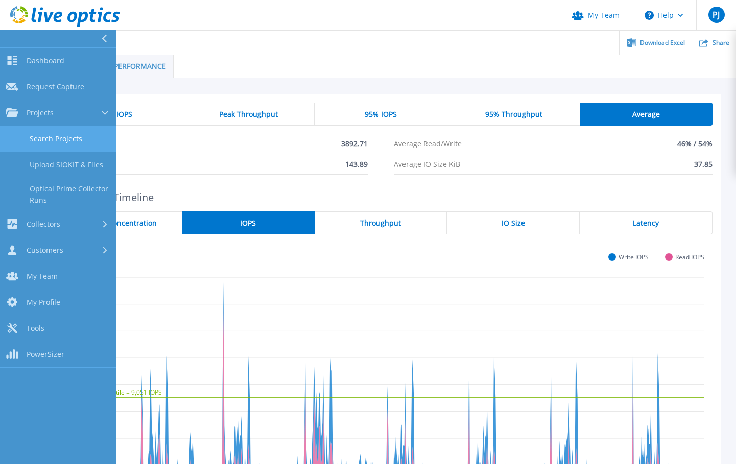
click at [52, 137] on link "Search Projects" at bounding box center [58, 139] width 116 height 26
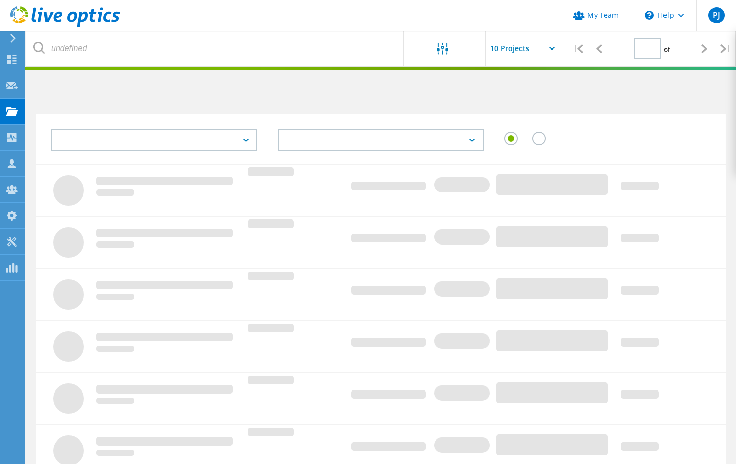
type input "1"
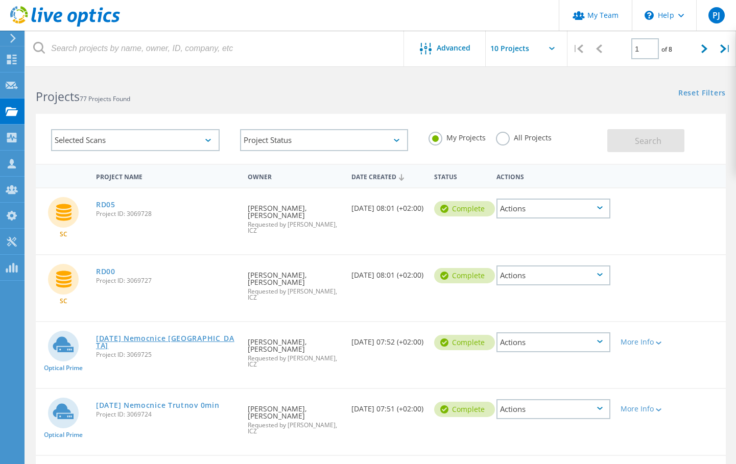
click at [188, 335] on link "[DATE] Nemocnice [GEOGRAPHIC_DATA]" at bounding box center [167, 342] width 142 height 14
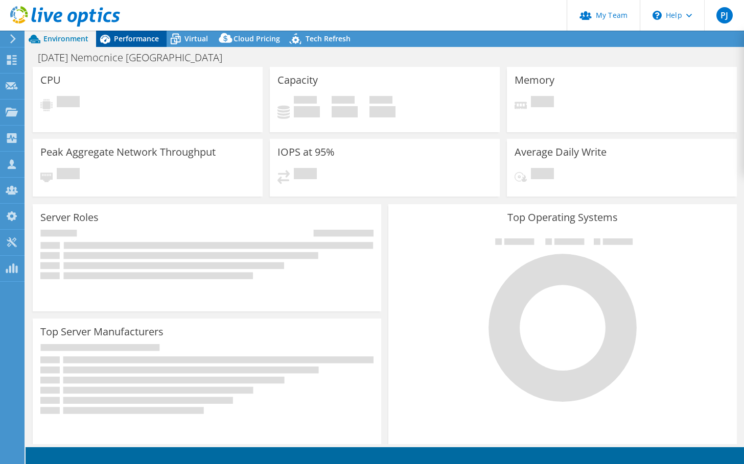
select select "USD"
click at [134, 38] on span "Performance" at bounding box center [136, 39] width 45 height 10
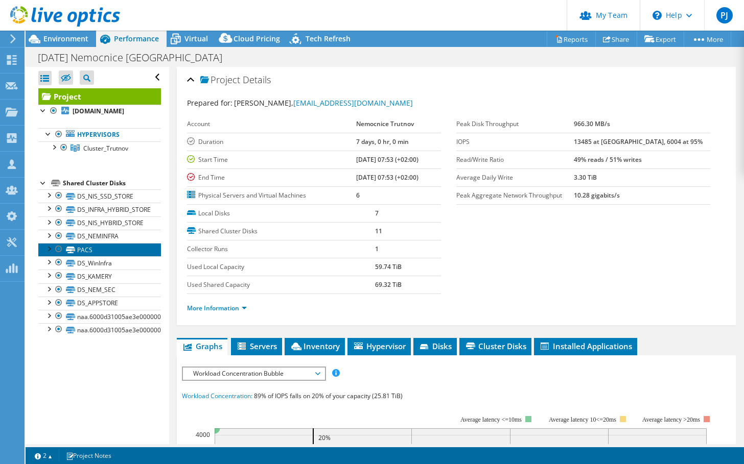
click at [83, 247] on link "PACS" at bounding box center [99, 249] width 123 height 13
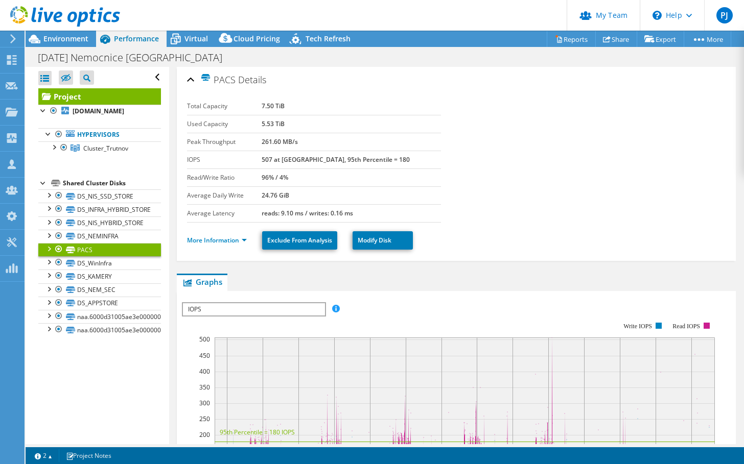
drag, startPoint x: 280, startPoint y: 158, endPoint x: 388, endPoint y: 158, distance: 107.8
click at [388, 158] on tr "IOPS 507 at Peak, 95th Percentile = 180" at bounding box center [314, 160] width 254 height 18
click at [501, 178] on section "Total Capacity 7.50 TiB Used Capacity 5.53 TiB Peak Throughput 261.60 MB/s IOPS…" at bounding box center [456, 160] width 538 height 125
click at [200, 244] on link "More Information" at bounding box center [217, 240] width 60 height 9
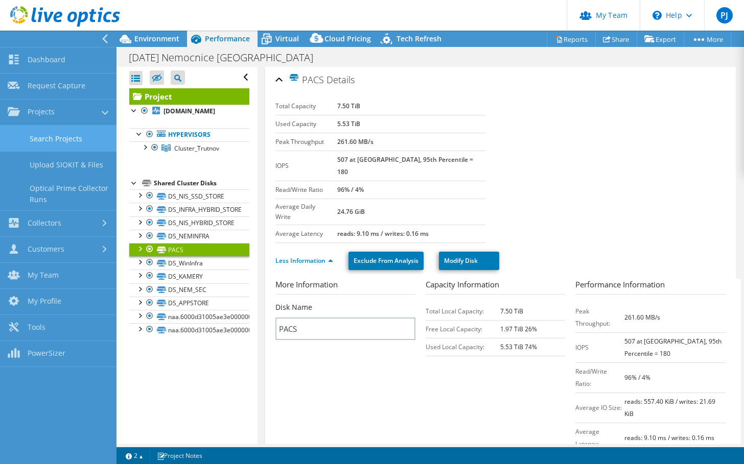
click at [55, 139] on link "Search Projects" at bounding box center [58, 139] width 116 height 26
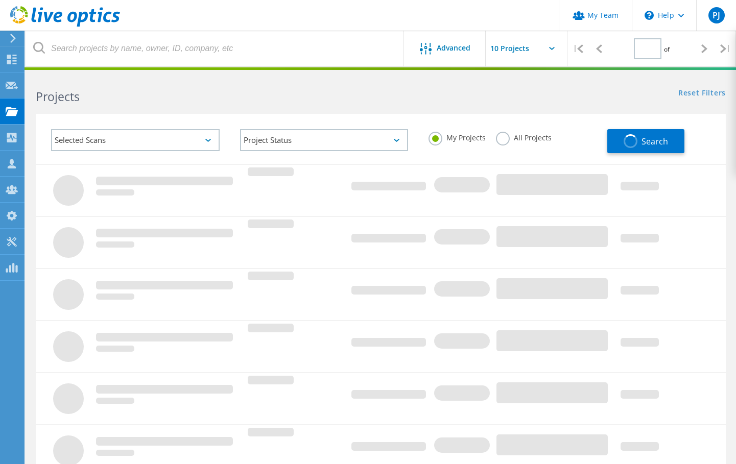
type input "1"
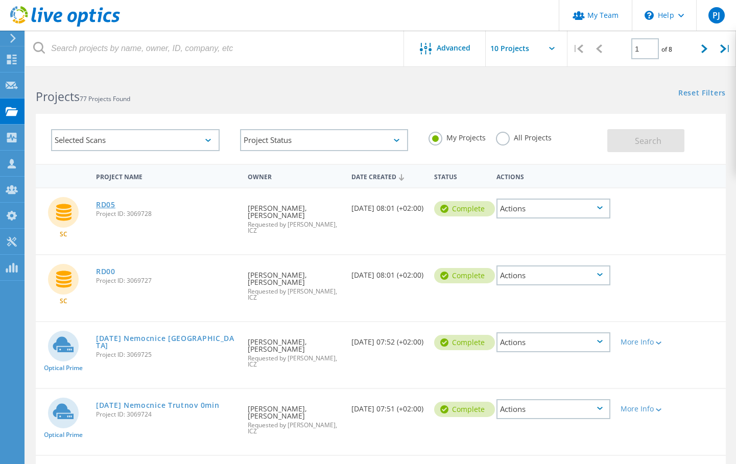
click at [103, 202] on link "RD05" at bounding box center [105, 204] width 19 height 7
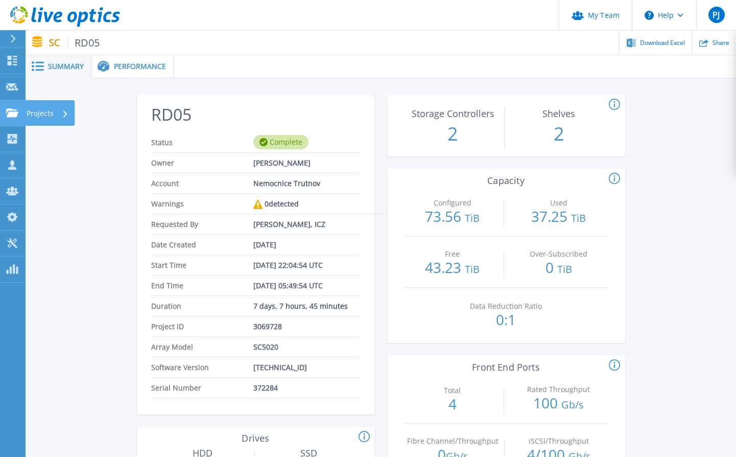
click at [16, 110] on icon at bounding box center [12, 112] width 12 height 9
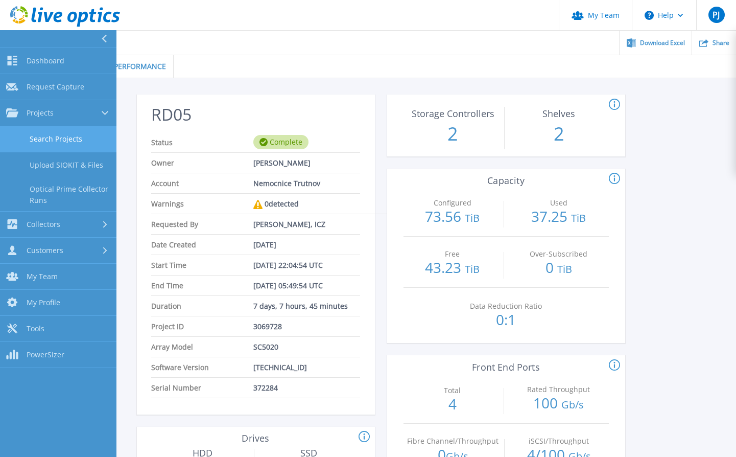
click at [57, 142] on link "Search Projects" at bounding box center [58, 139] width 116 height 26
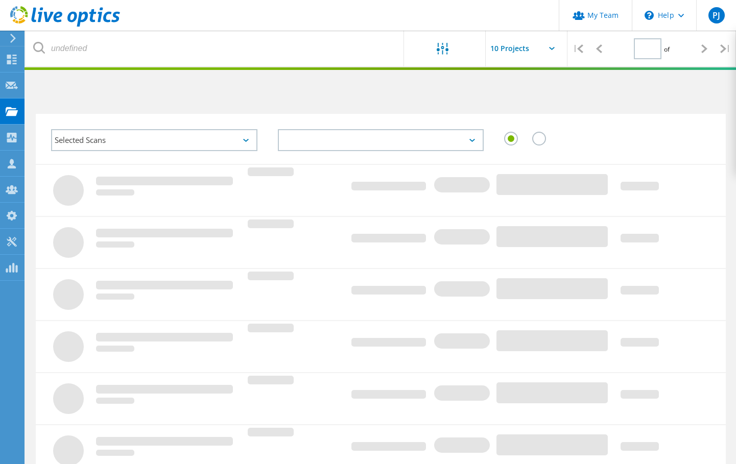
type input "1"
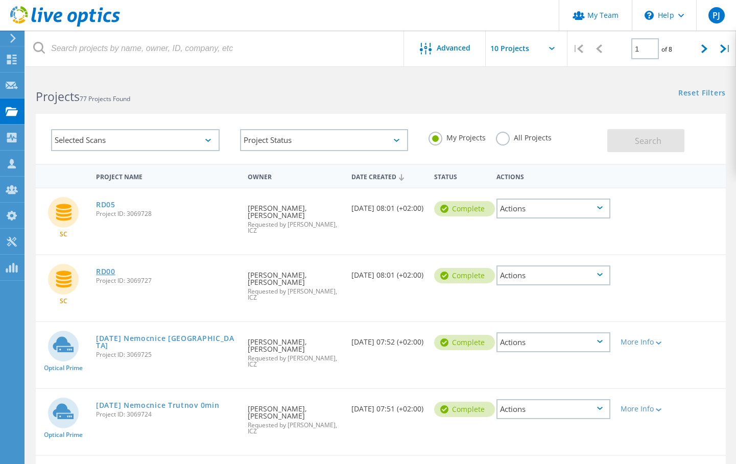
click at [114, 268] on link "RD00" at bounding box center [105, 271] width 19 height 7
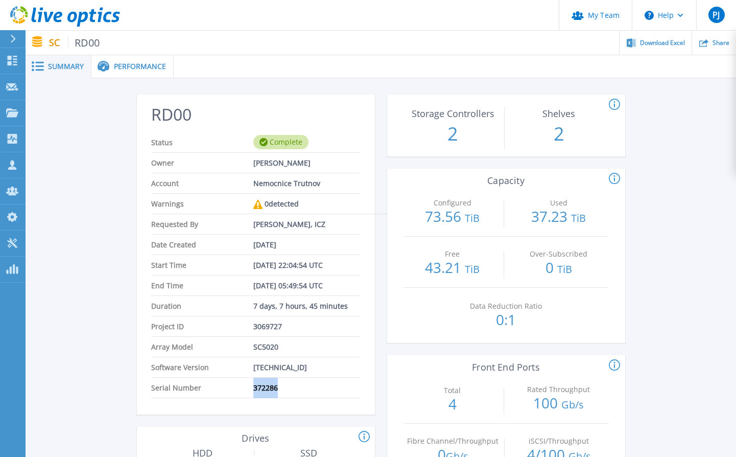
drag, startPoint x: 284, startPoint y: 391, endPoint x: 254, endPoint y: 390, distance: 29.1
click at [254, 390] on li "Serial Number 372286" at bounding box center [255, 388] width 208 height 20
copy span "372286"
click at [210, 323] on span "Project ID" at bounding box center [202, 326] width 102 height 20
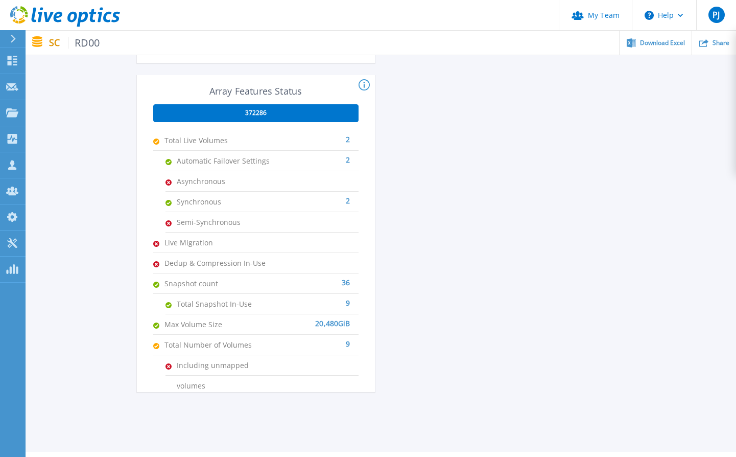
scroll to position [632, 0]
